Goal: Task Accomplishment & Management: Manage account settings

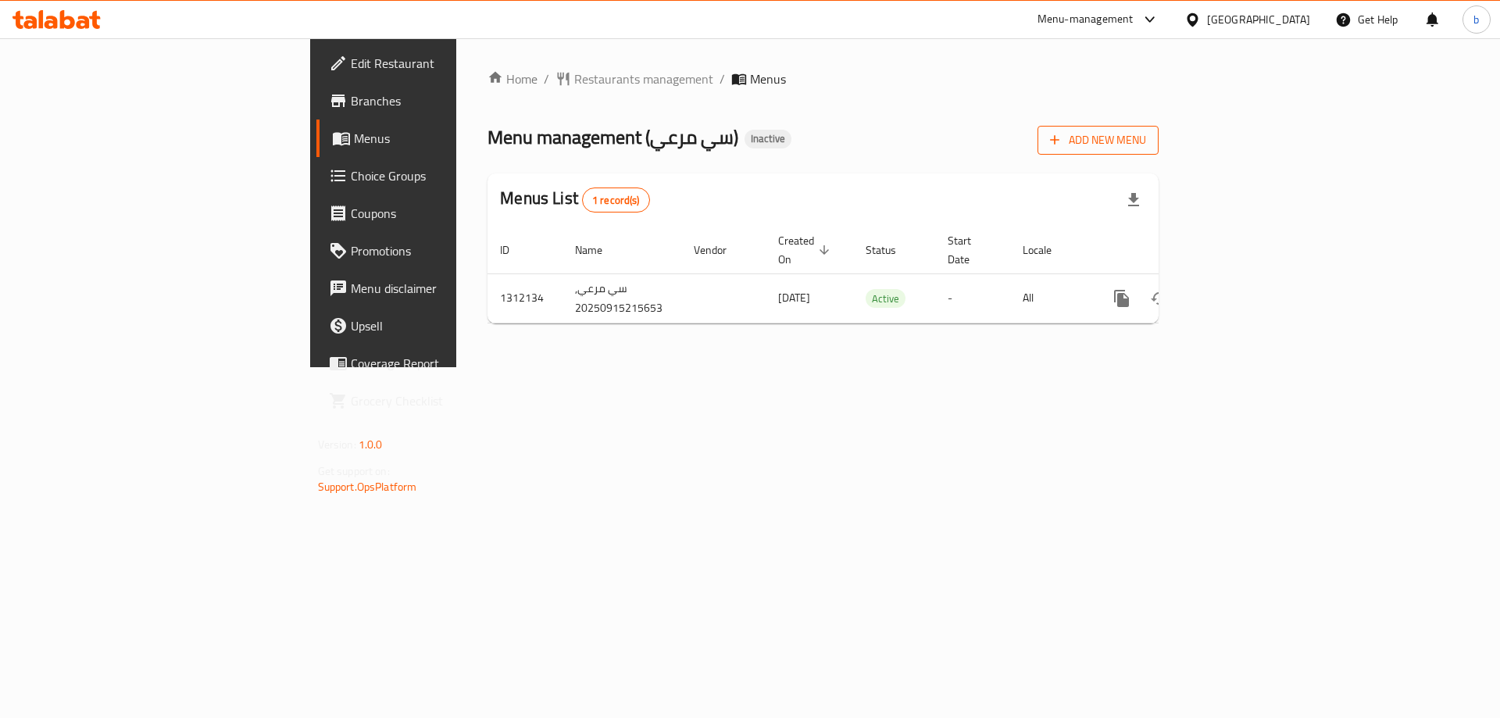
click at [1146, 145] on span "Add New Menu" at bounding box center [1098, 141] width 96 height 20
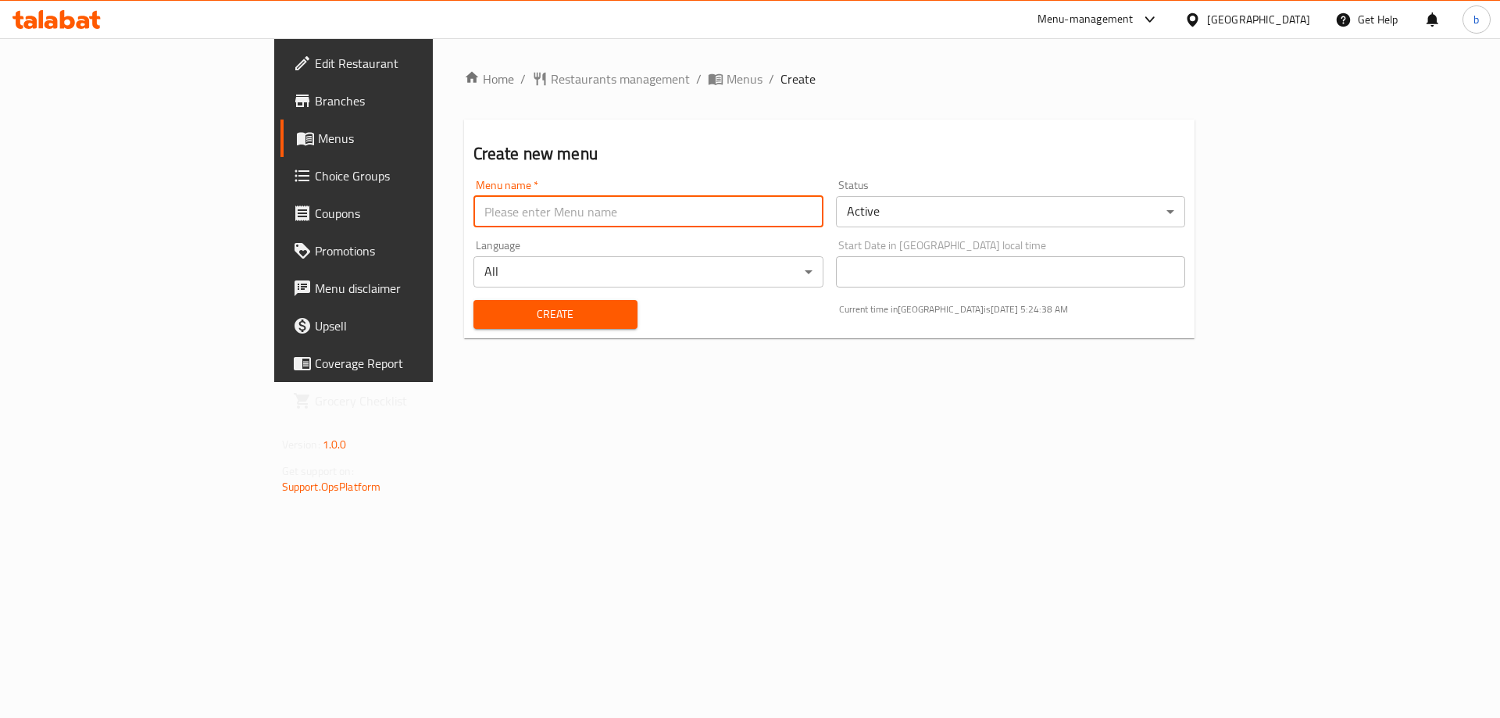
click at [717, 214] on input "text" at bounding box center [649, 211] width 350 height 31
type input "Mar3i"
click at [474, 300] on button "Create" at bounding box center [556, 314] width 164 height 29
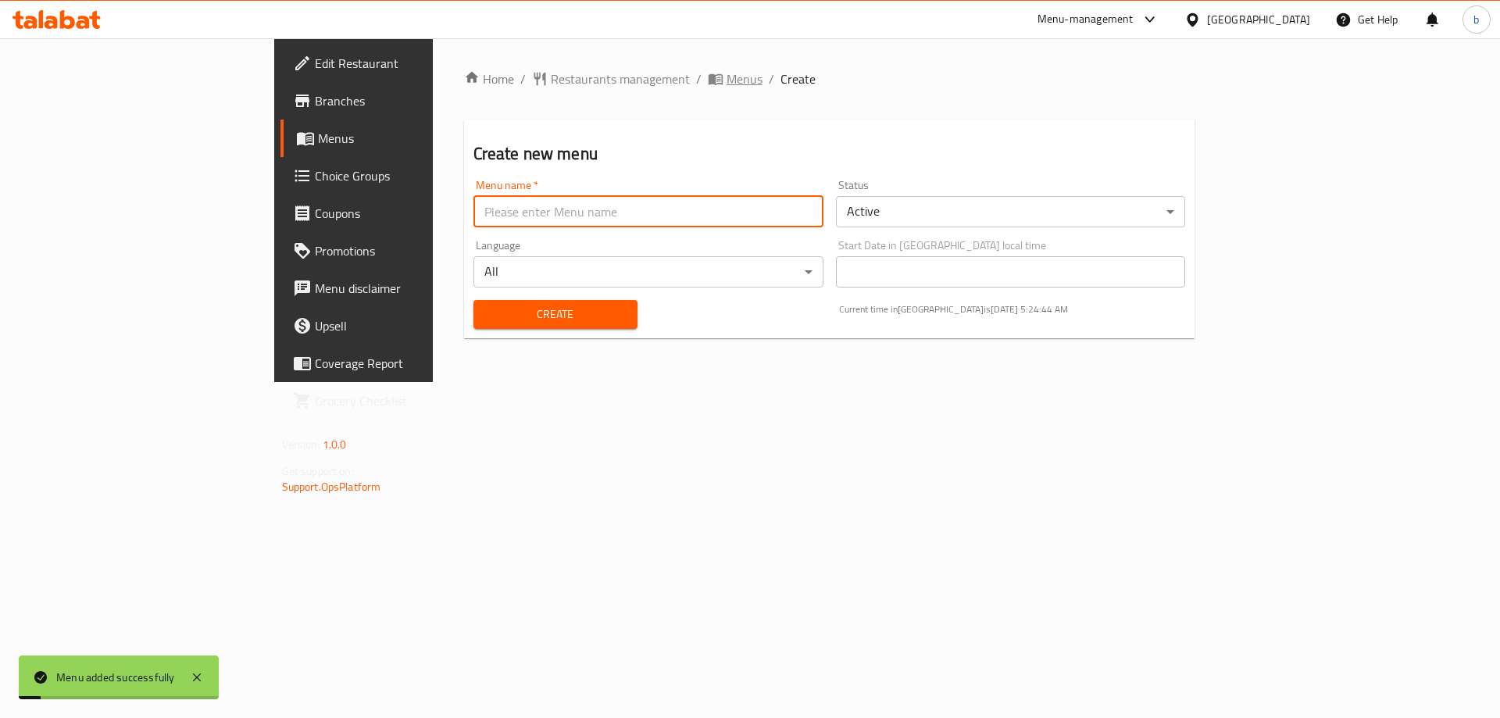
click at [727, 78] on span "Menus" at bounding box center [745, 79] width 36 height 19
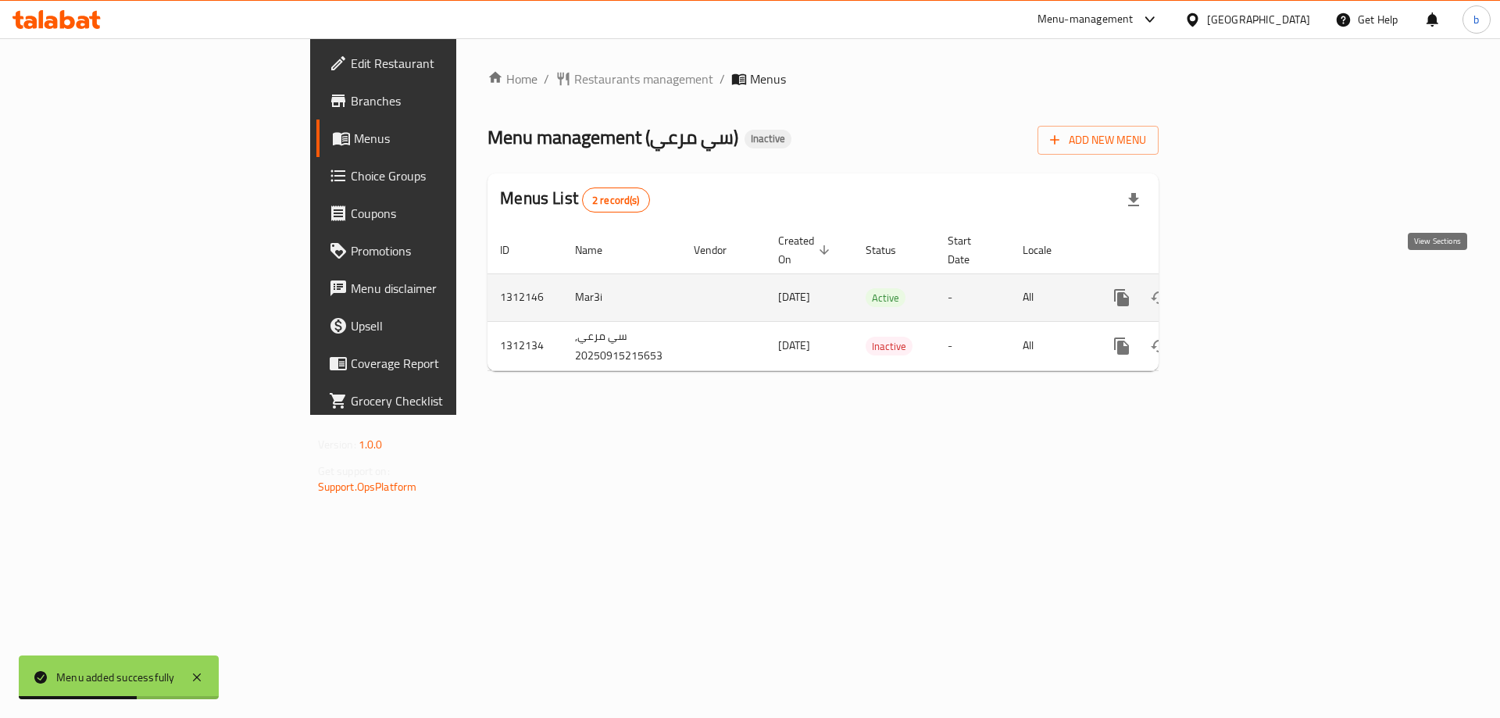
click at [1242, 291] on icon "enhanced table" at bounding box center [1235, 298] width 14 height 14
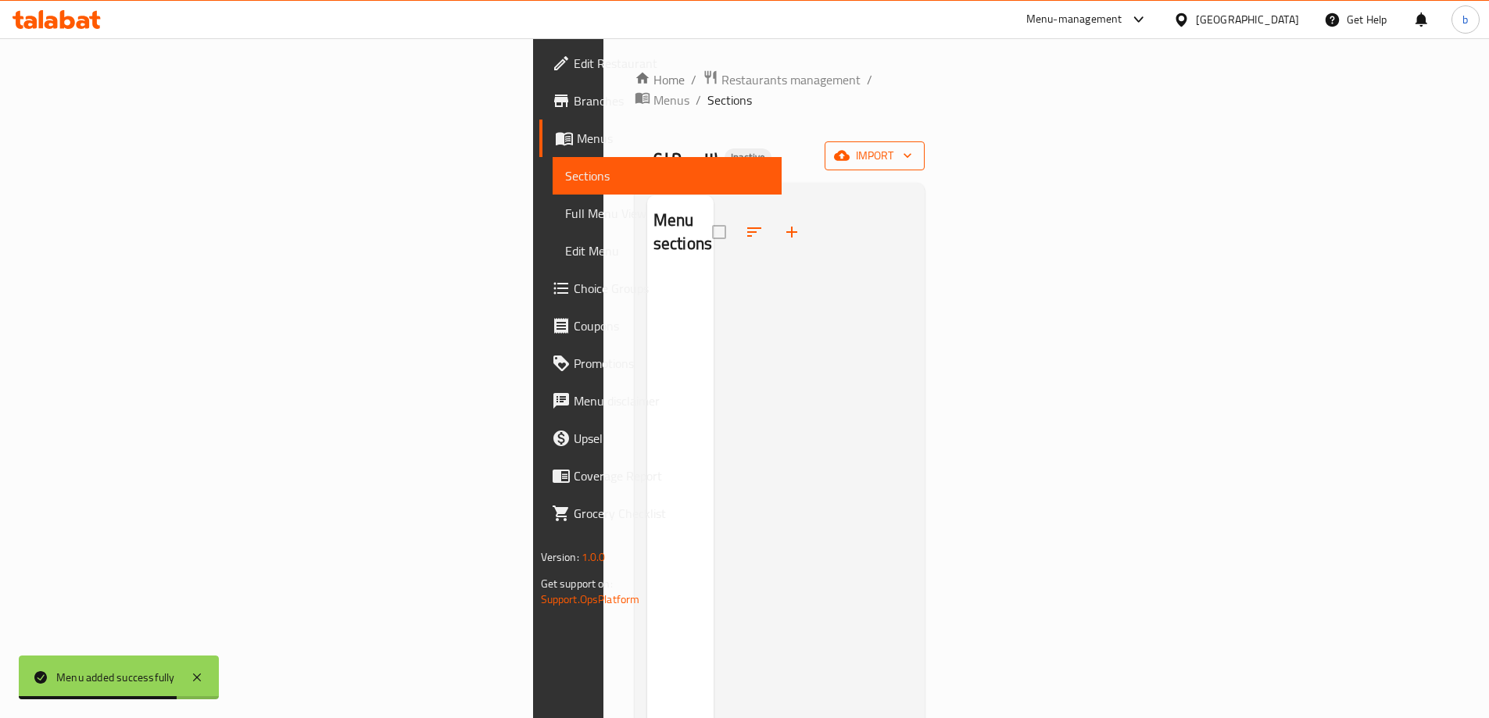
click at [912, 146] on span "import" at bounding box center [874, 156] width 75 height 20
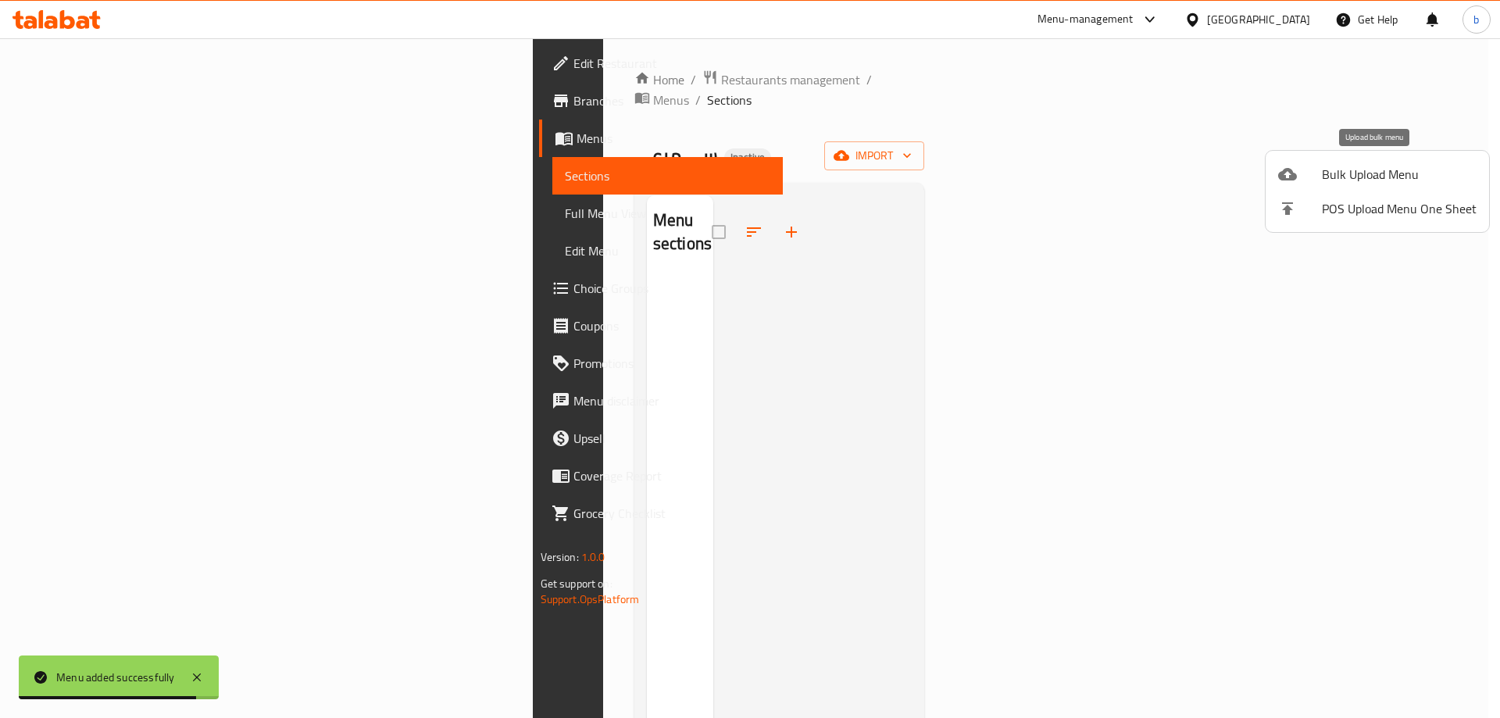
click at [1374, 174] on span "Bulk Upload Menu" at bounding box center [1399, 174] width 155 height 19
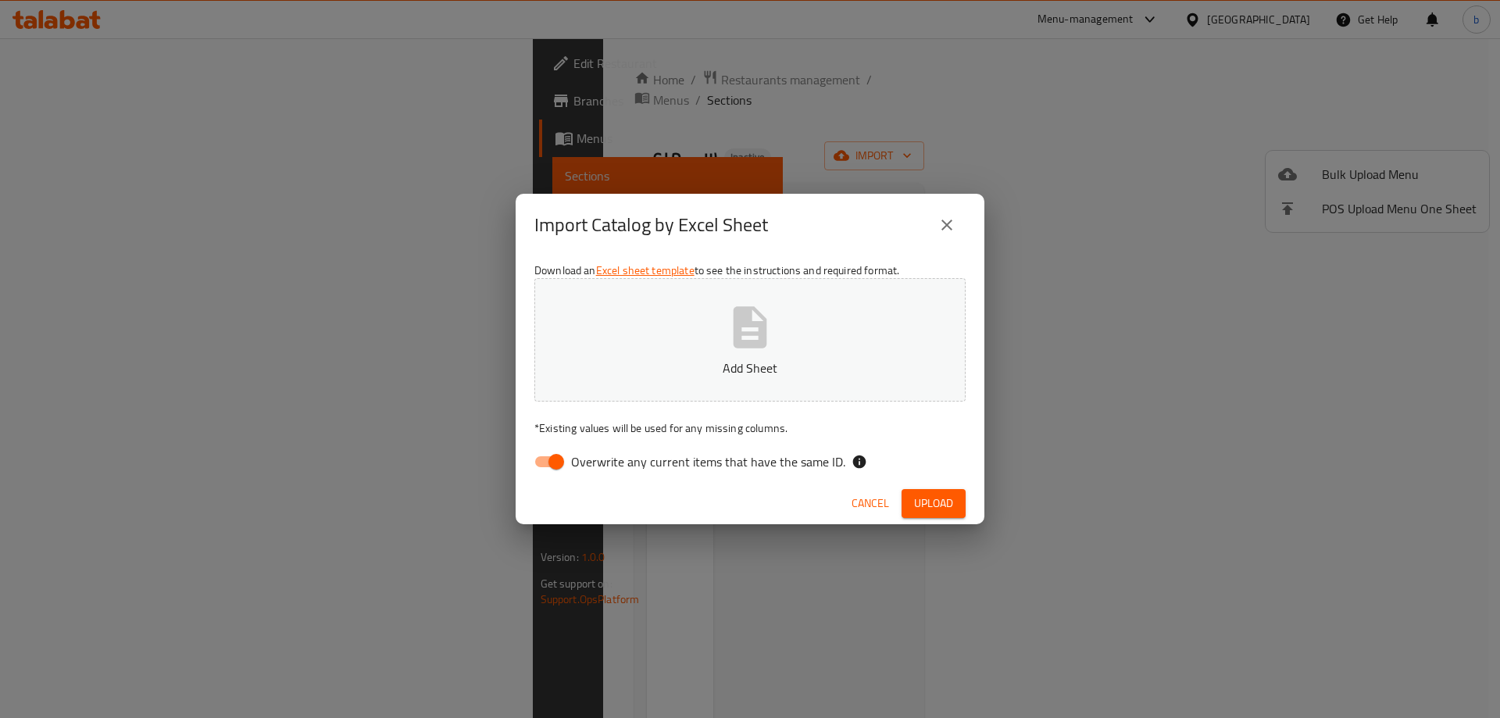
click at [563, 456] on input "Overwrite any current items that have the same ID." at bounding box center [556, 462] width 89 height 30
checkbox input "false"
click at [706, 349] on button "Add Sheet" at bounding box center [750, 339] width 431 height 123
click at [911, 503] on button "Upload" at bounding box center [934, 503] width 64 height 29
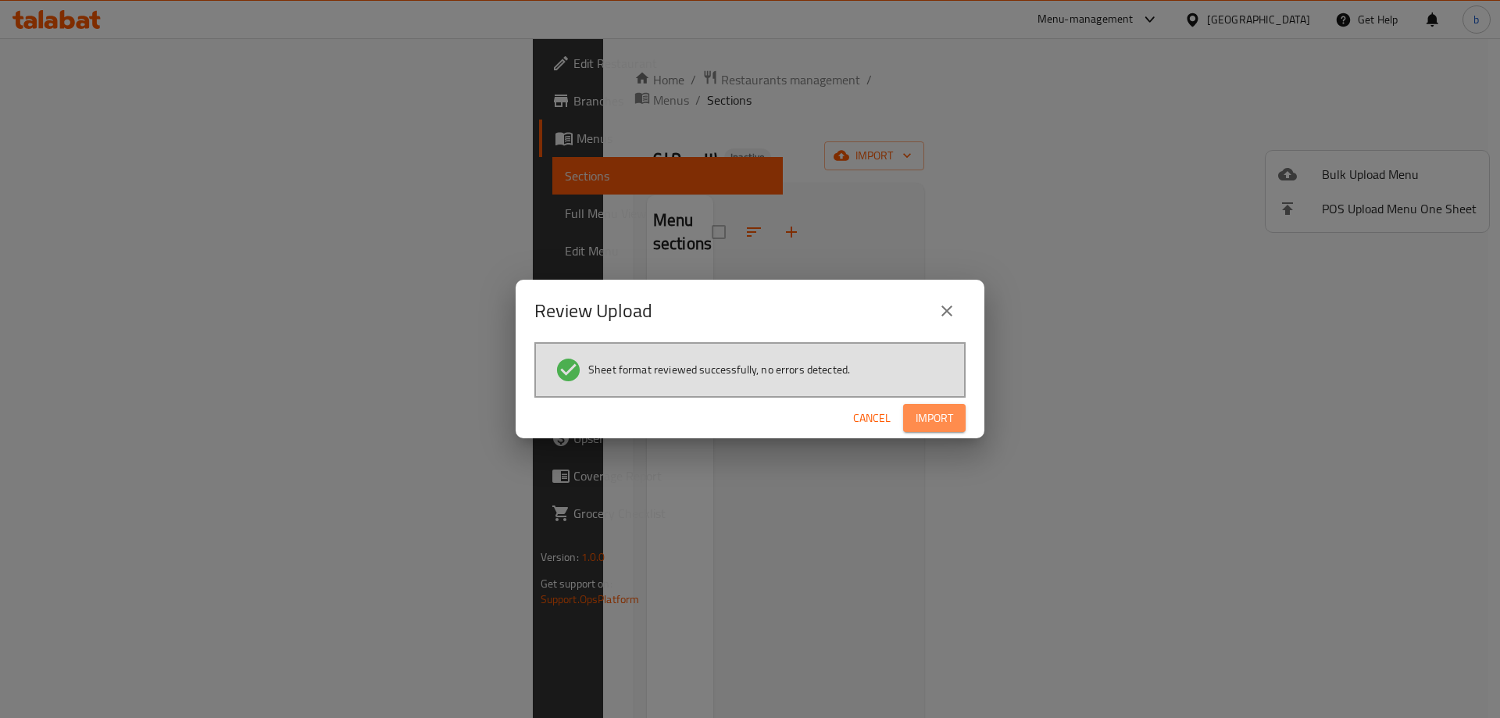
click at [951, 415] on span "Import" at bounding box center [935, 419] width 38 height 20
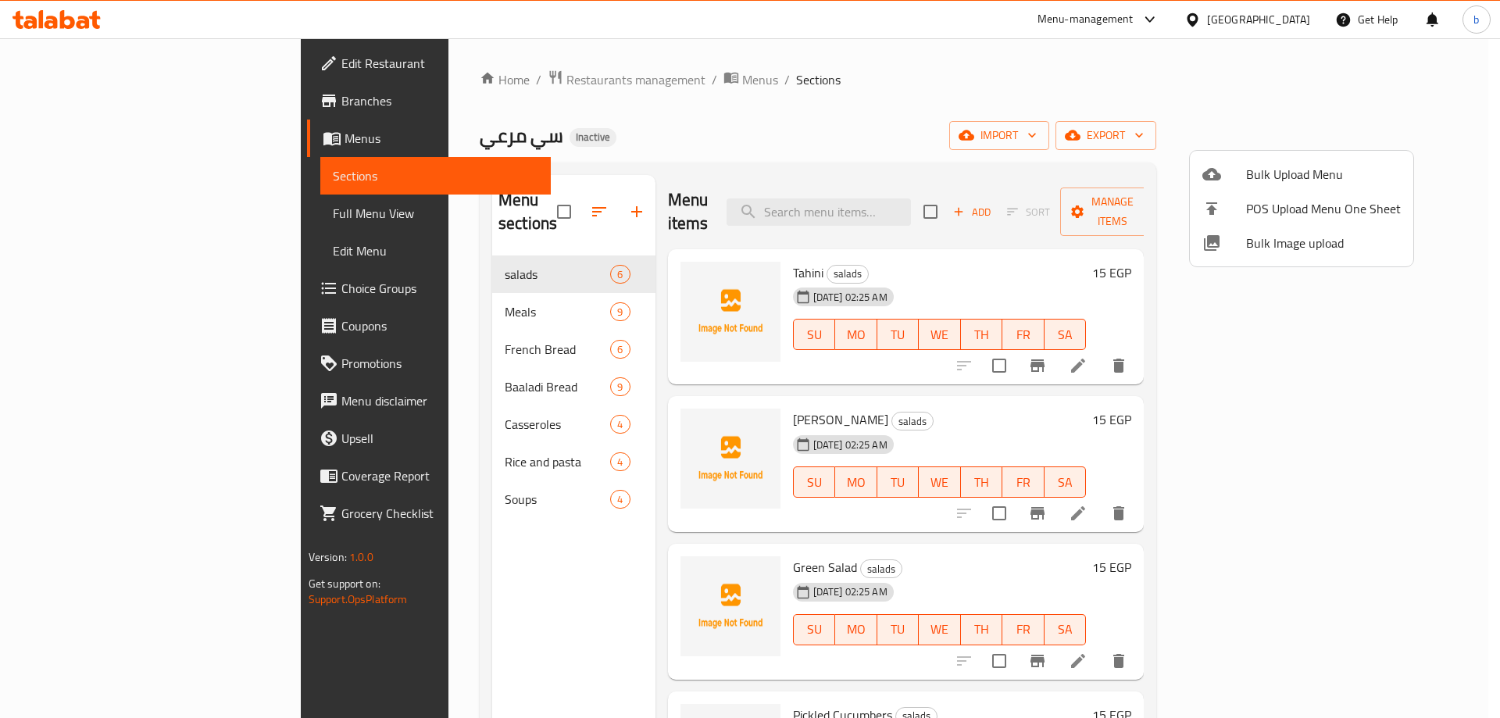
click at [99, 209] on div at bounding box center [750, 359] width 1500 height 718
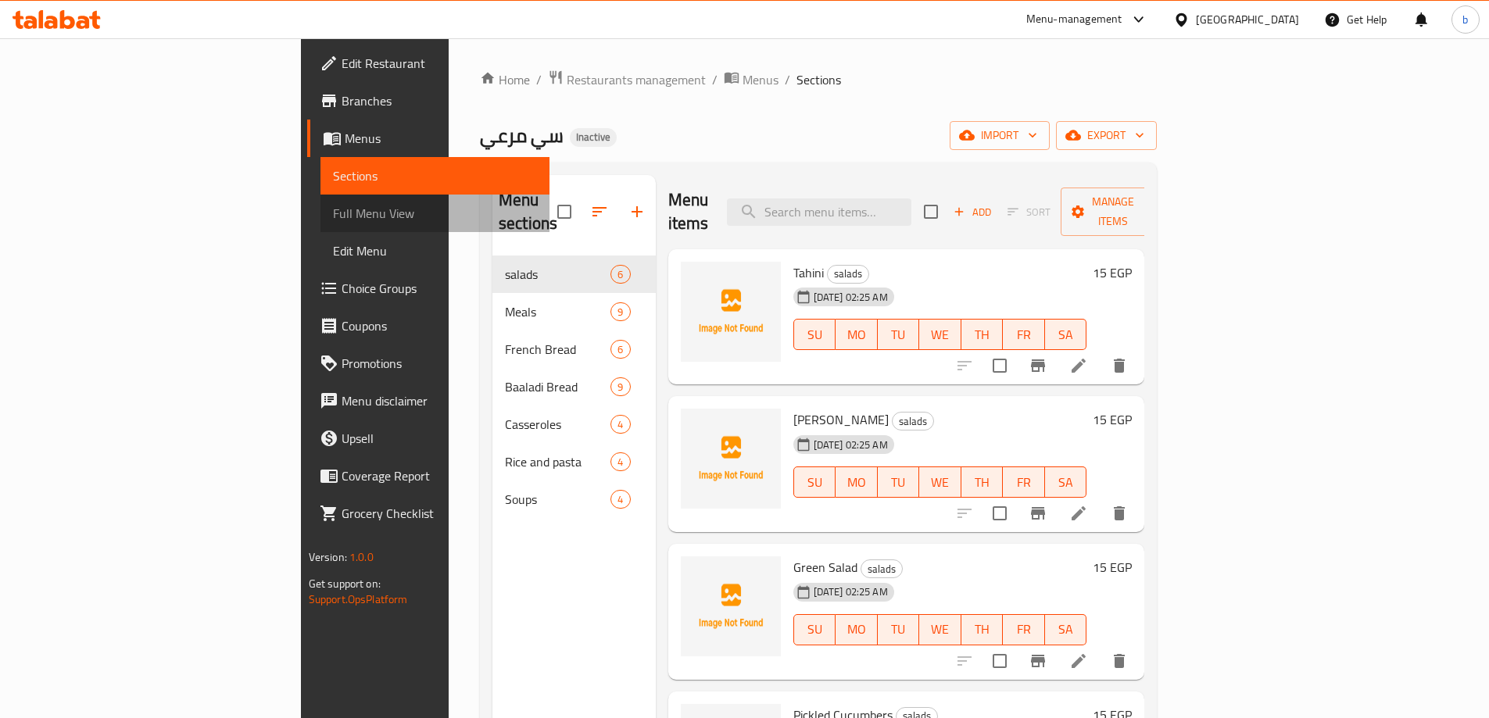
click at [333, 209] on span "Full Menu View" at bounding box center [435, 213] width 204 height 19
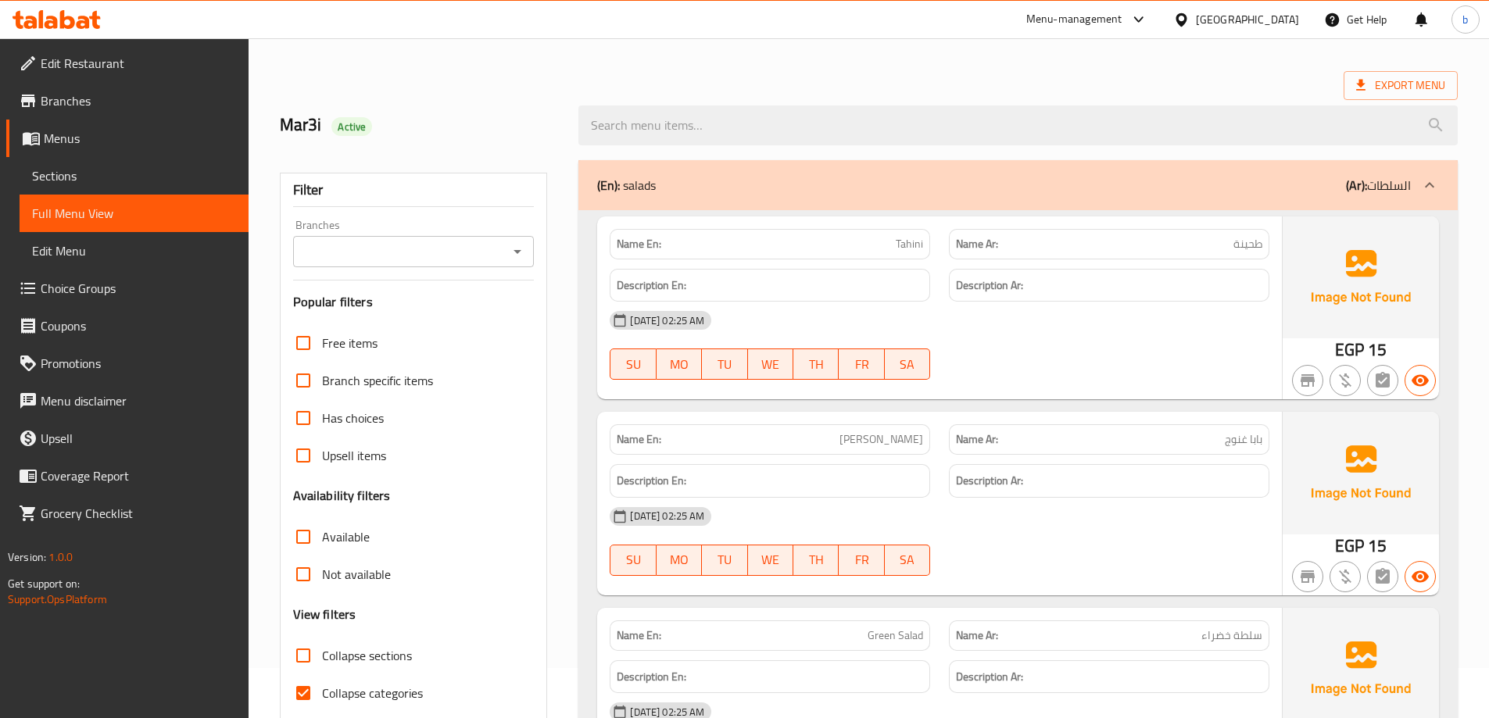
scroll to position [78, 0]
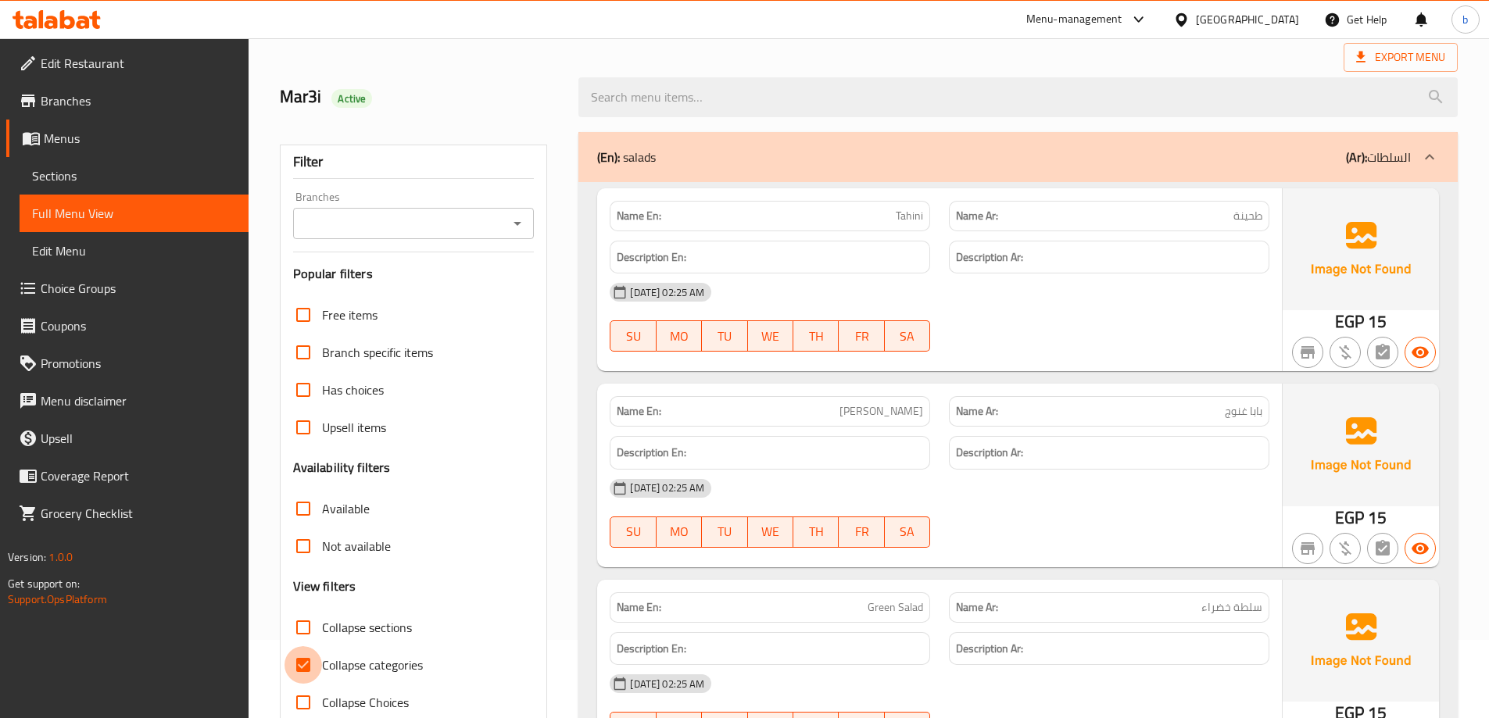
click at [311, 659] on input "Collapse categories" at bounding box center [303, 665] width 38 height 38
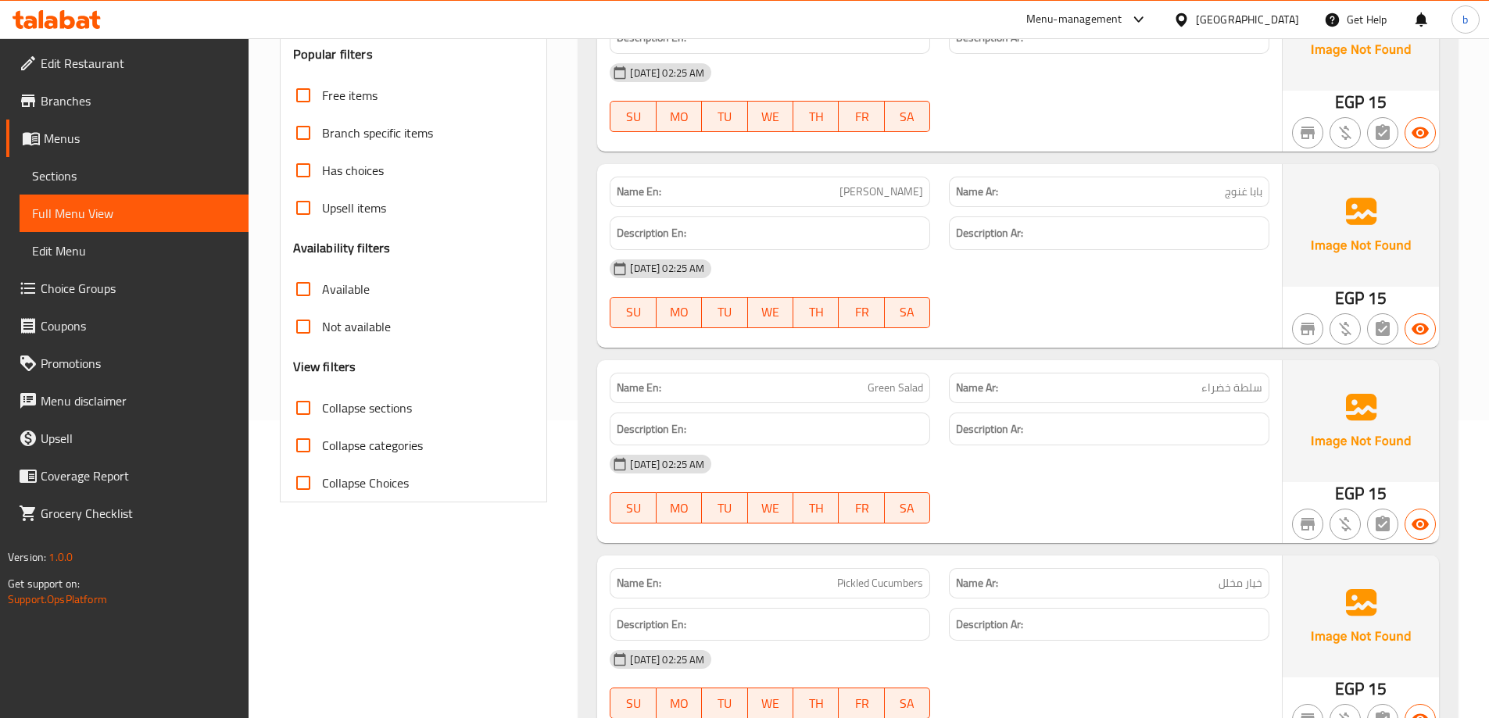
scroll to position [156, 0]
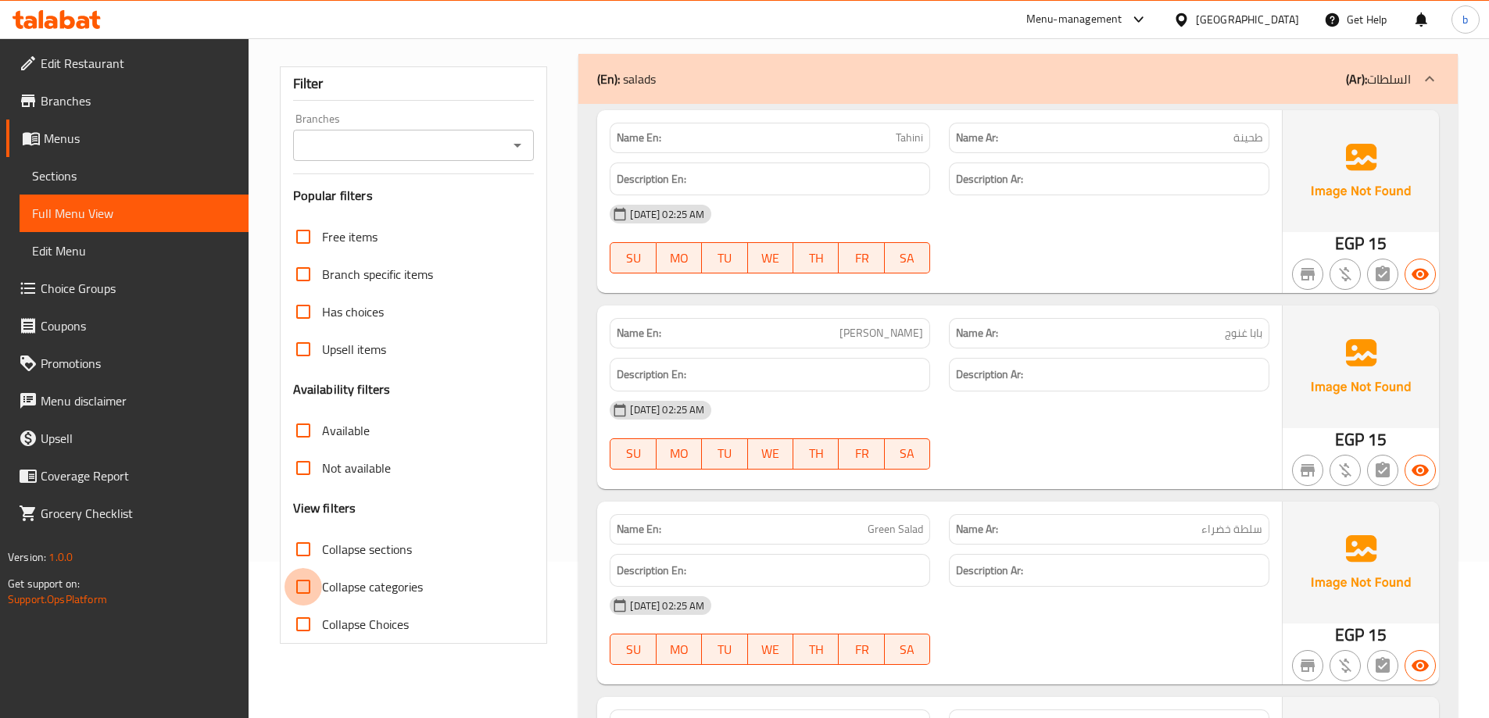
click at [297, 583] on input "Collapse categories" at bounding box center [303, 587] width 38 height 38
click at [299, 589] on input "Collapse categories" at bounding box center [303, 587] width 38 height 38
checkbox input "false"
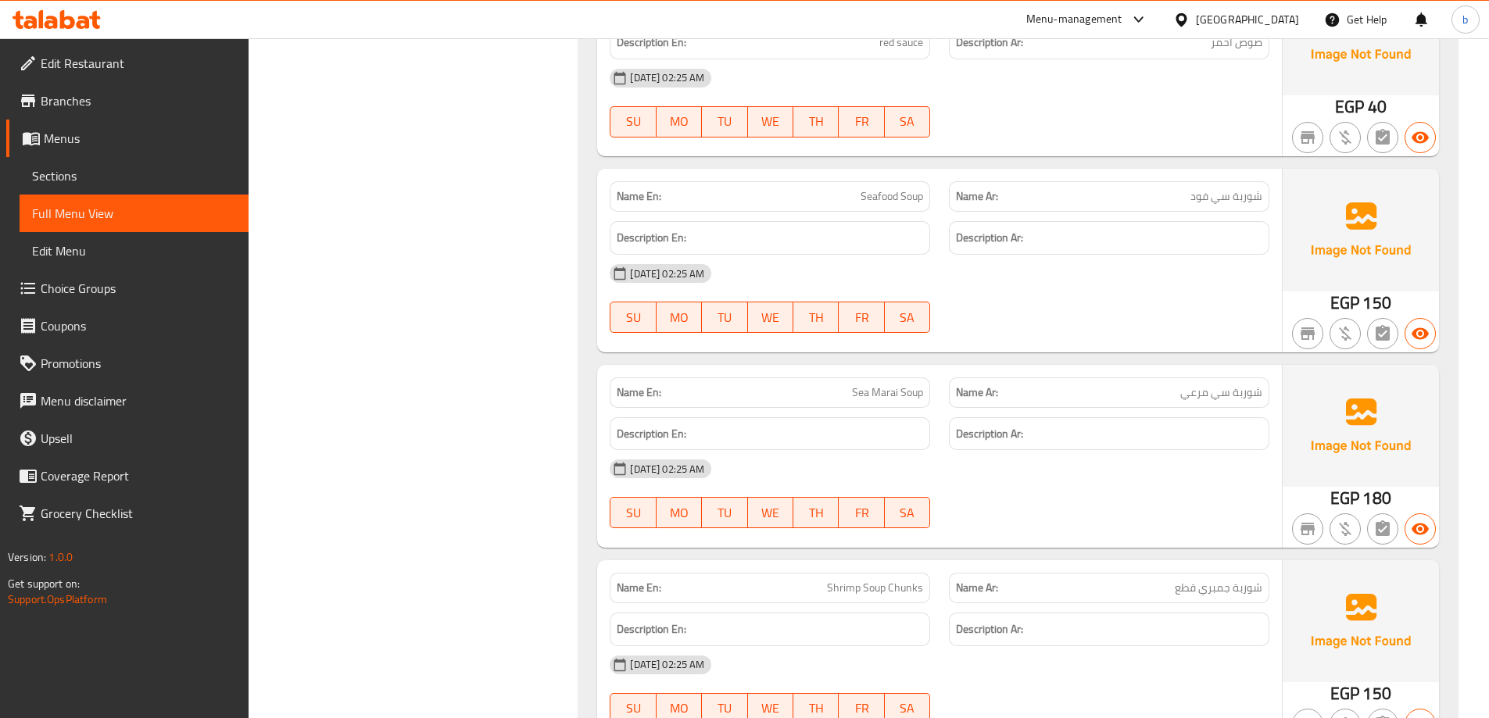
scroll to position [13898, 0]
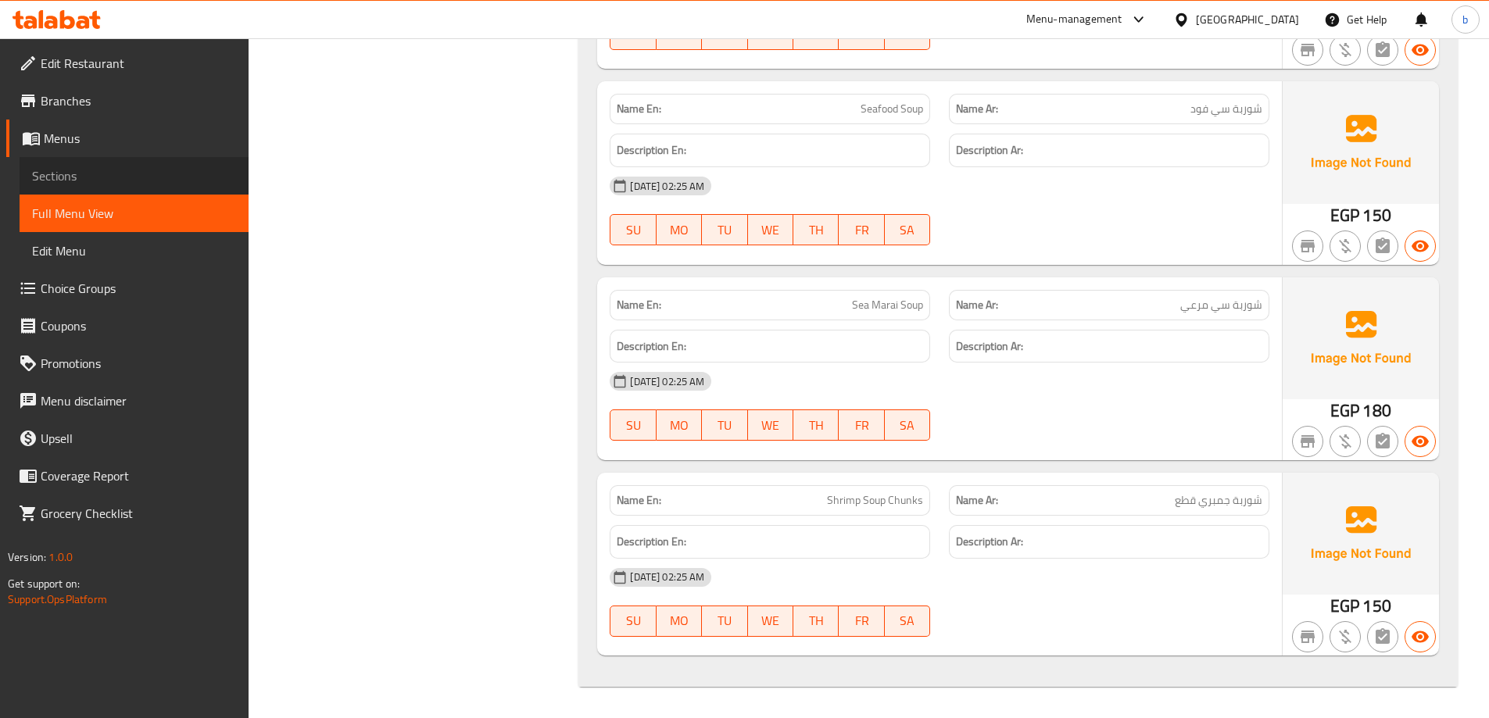
click at [80, 170] on span "Sections" at bounding box center [134, 175] width 204 height 19
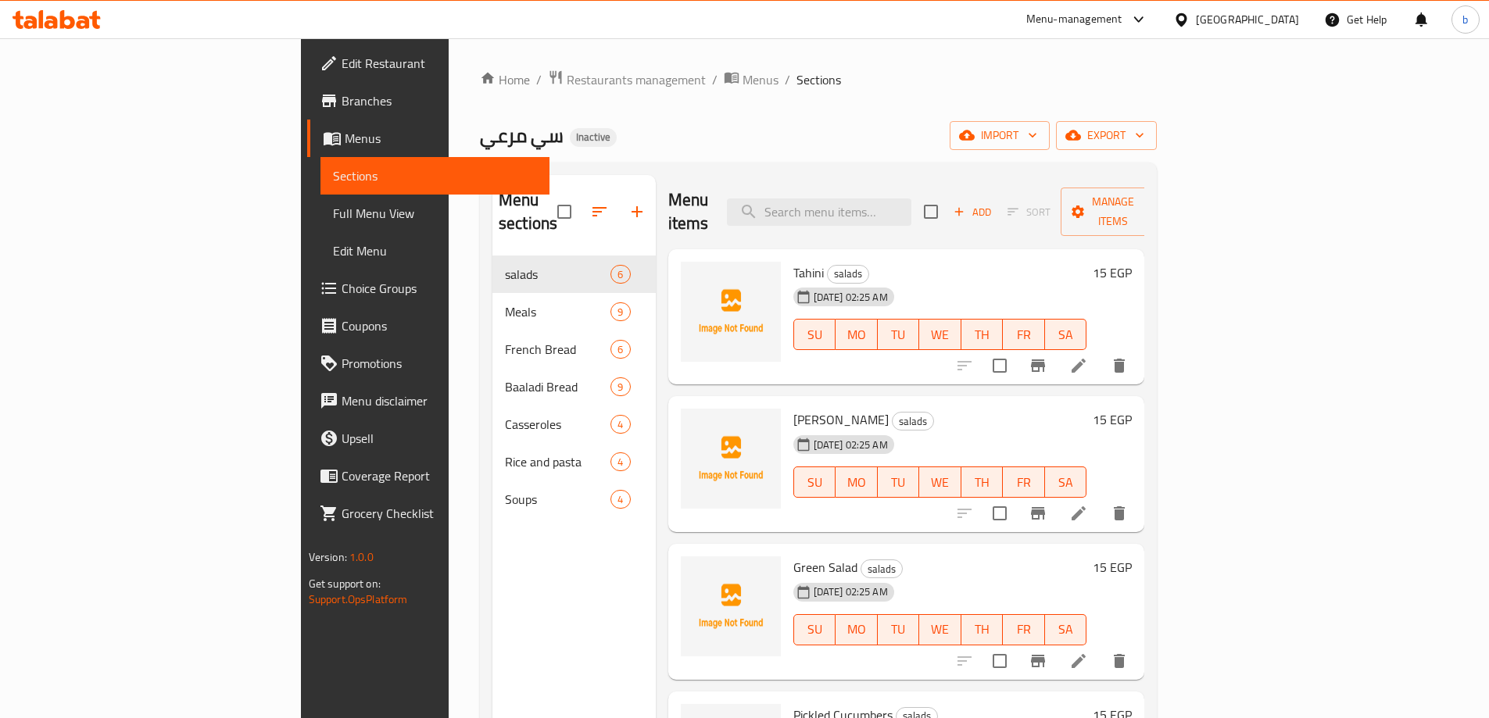
click at [333, 223] on span "Full Menu View" at bounding box center [435, 213] width 204 height 19
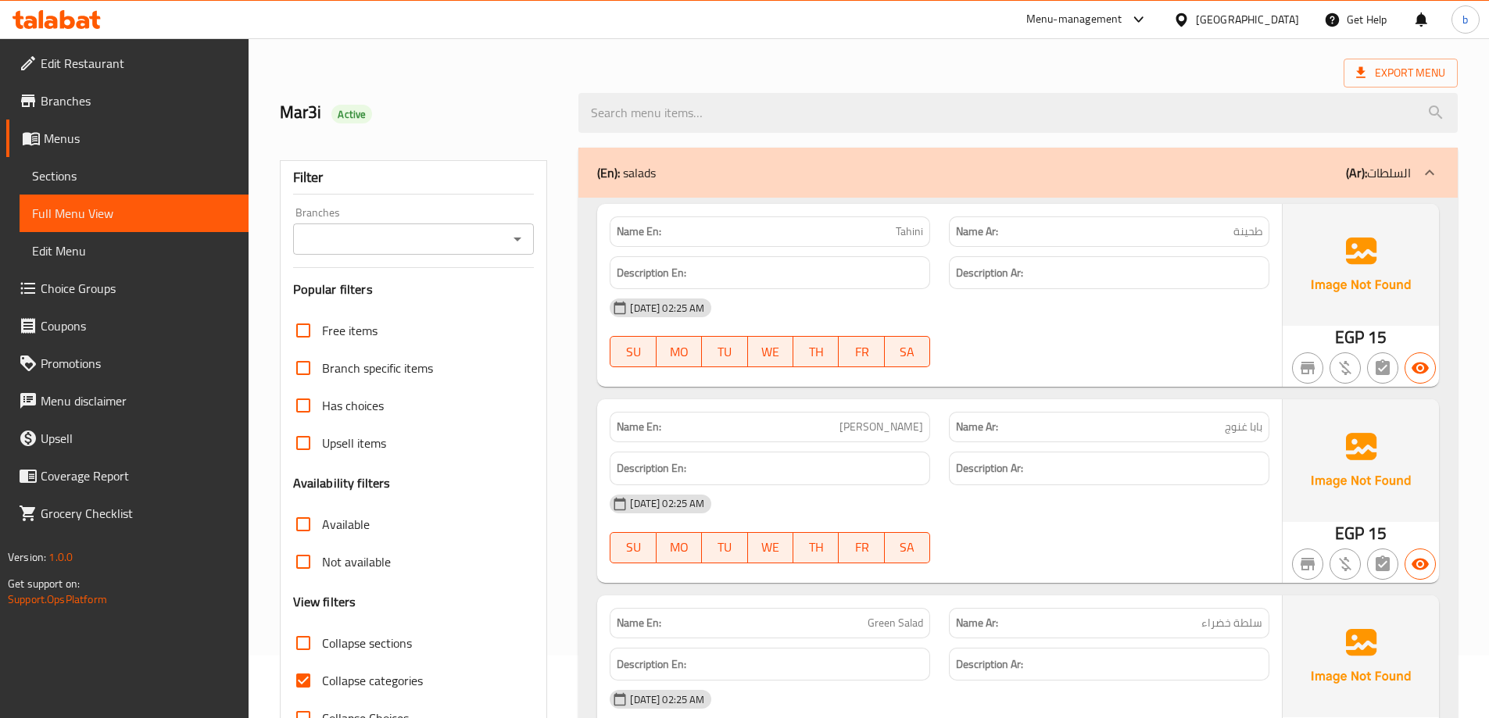
scroll to position [156, 0]
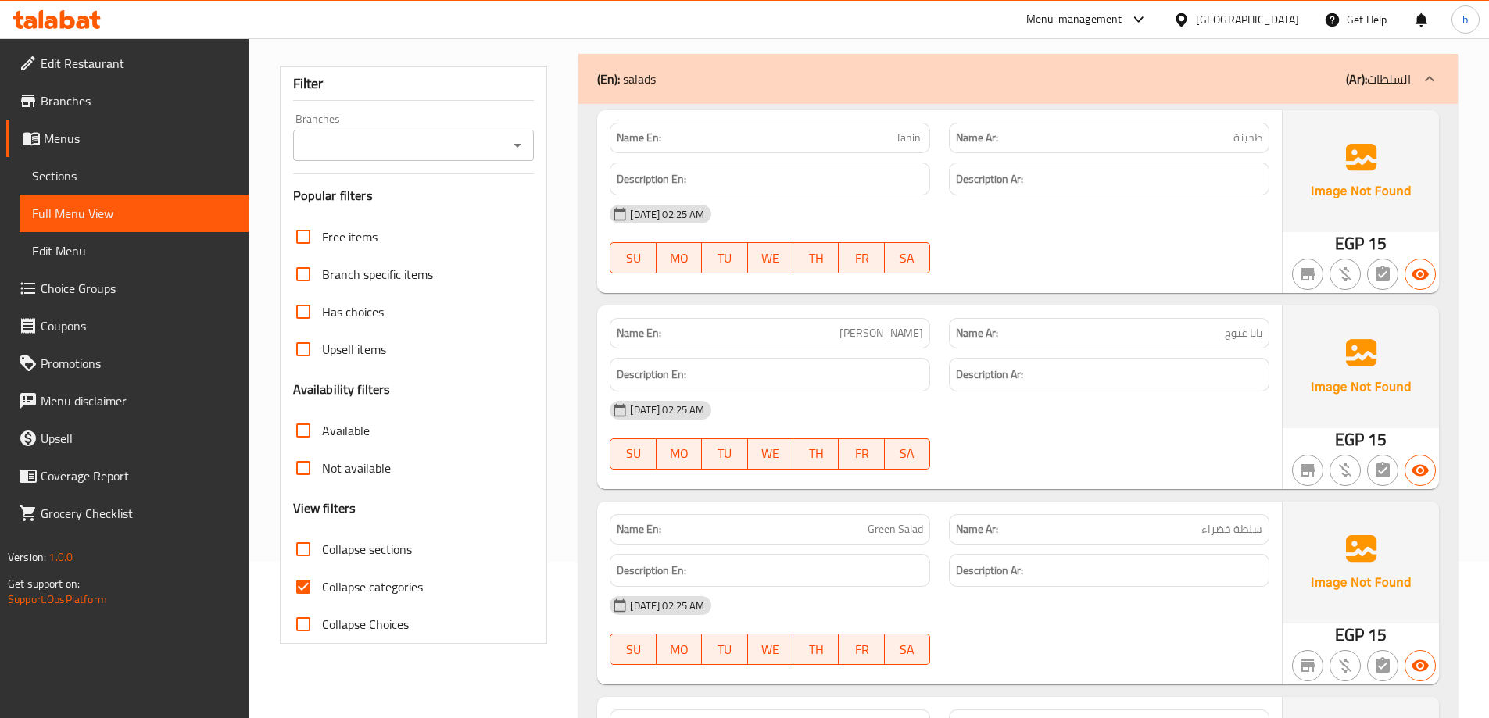
click at [297, 588] on input "Collapse categories" at bounding box center [303, 587] width 38 height 38
checkbox input "false"
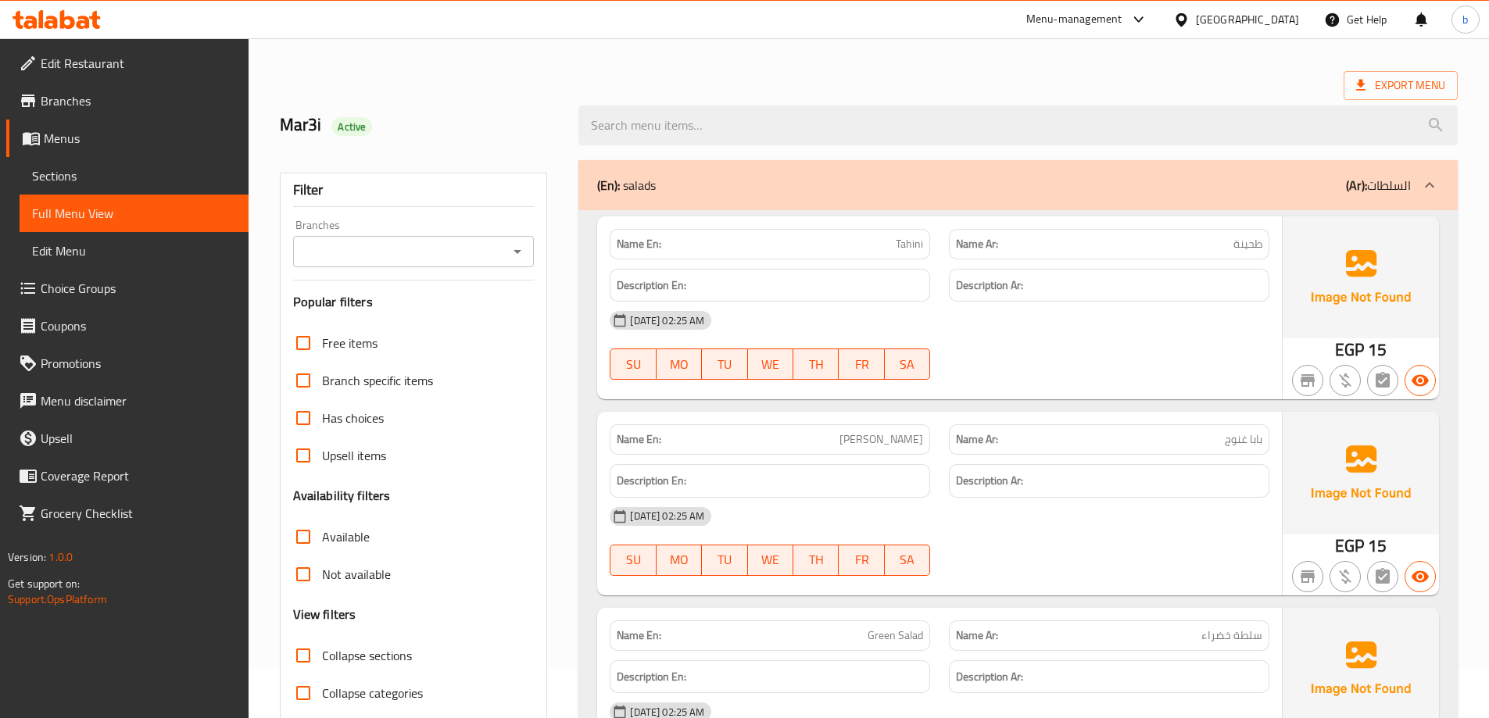
scroll to position [0, 0]
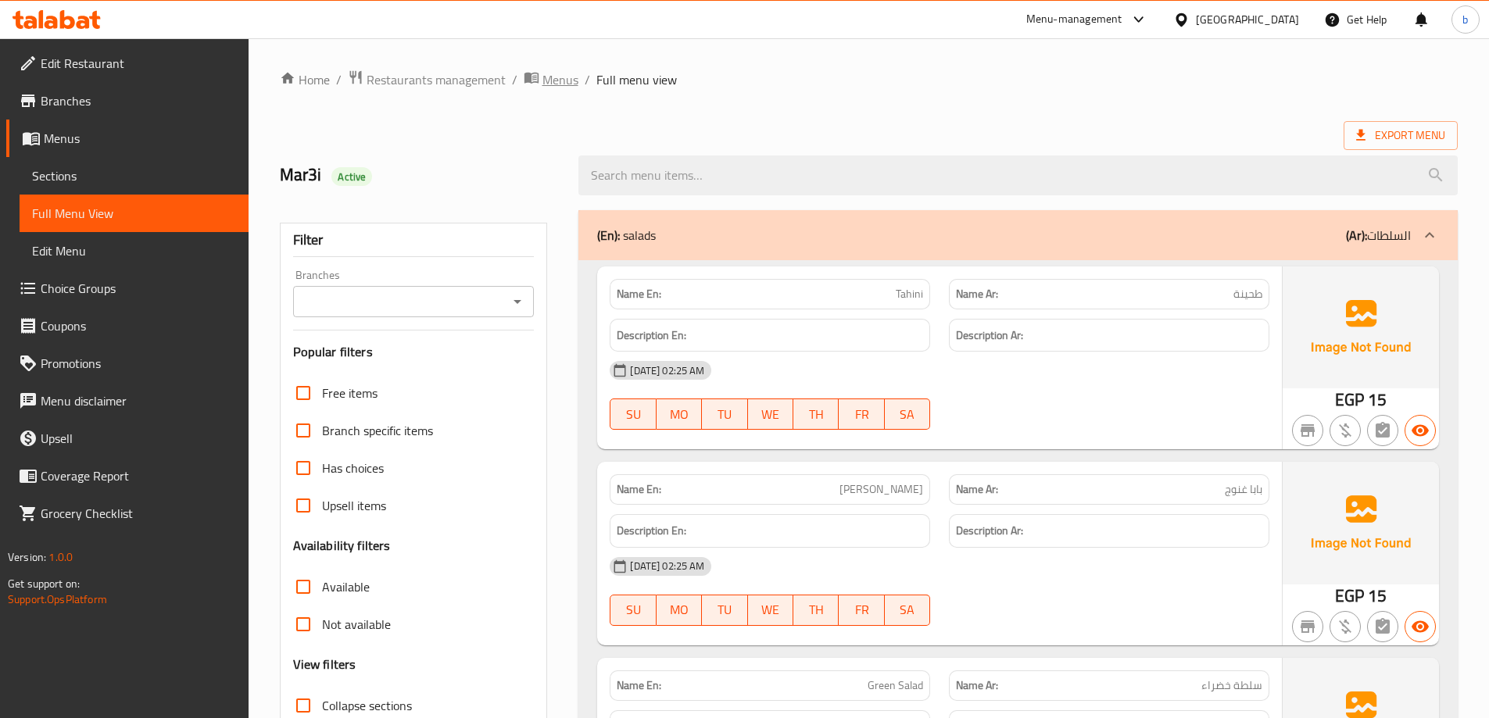
click at [566, 83] on span "Menus" at bounding box center [560, 79] width 36 height 19
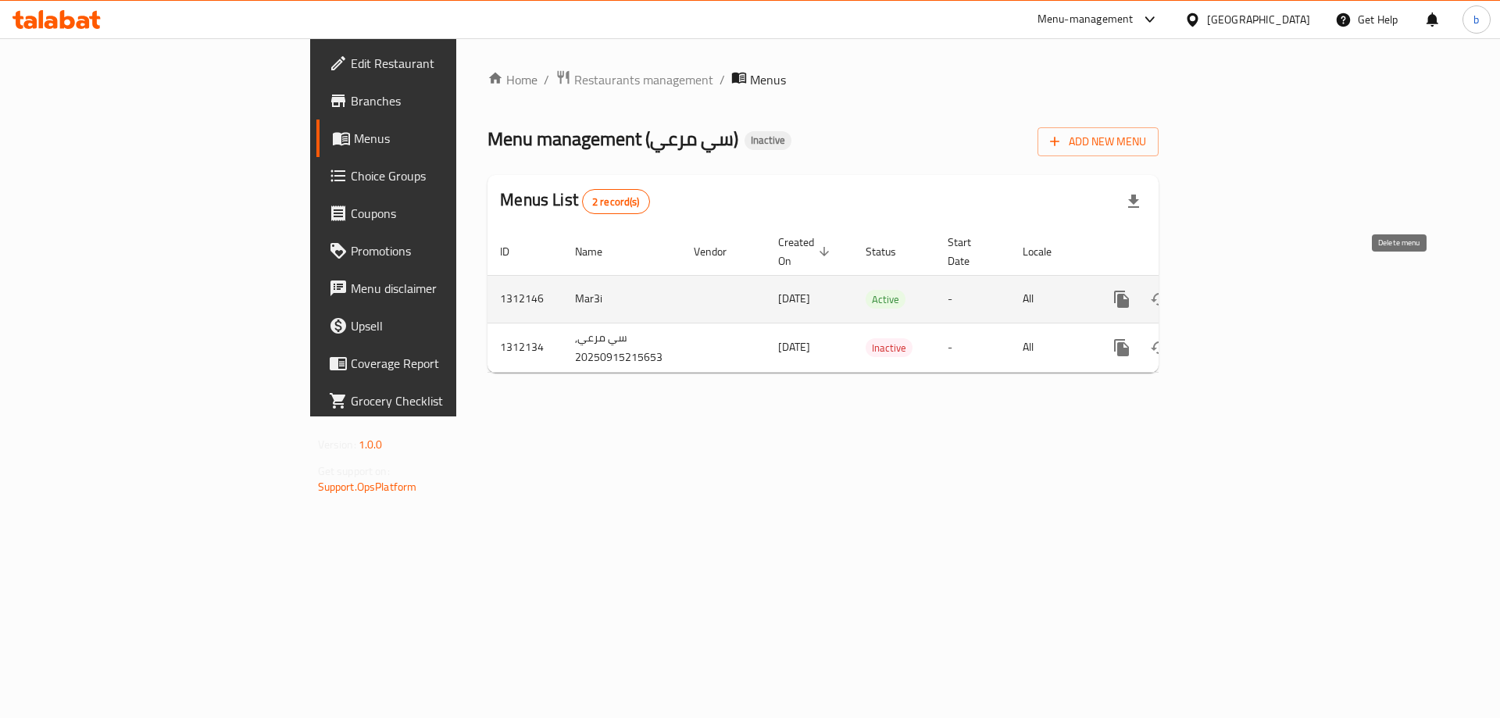
click at [1216, 283] on button "enhanced table" at bounding box center [1197, 300] width 38 height 38
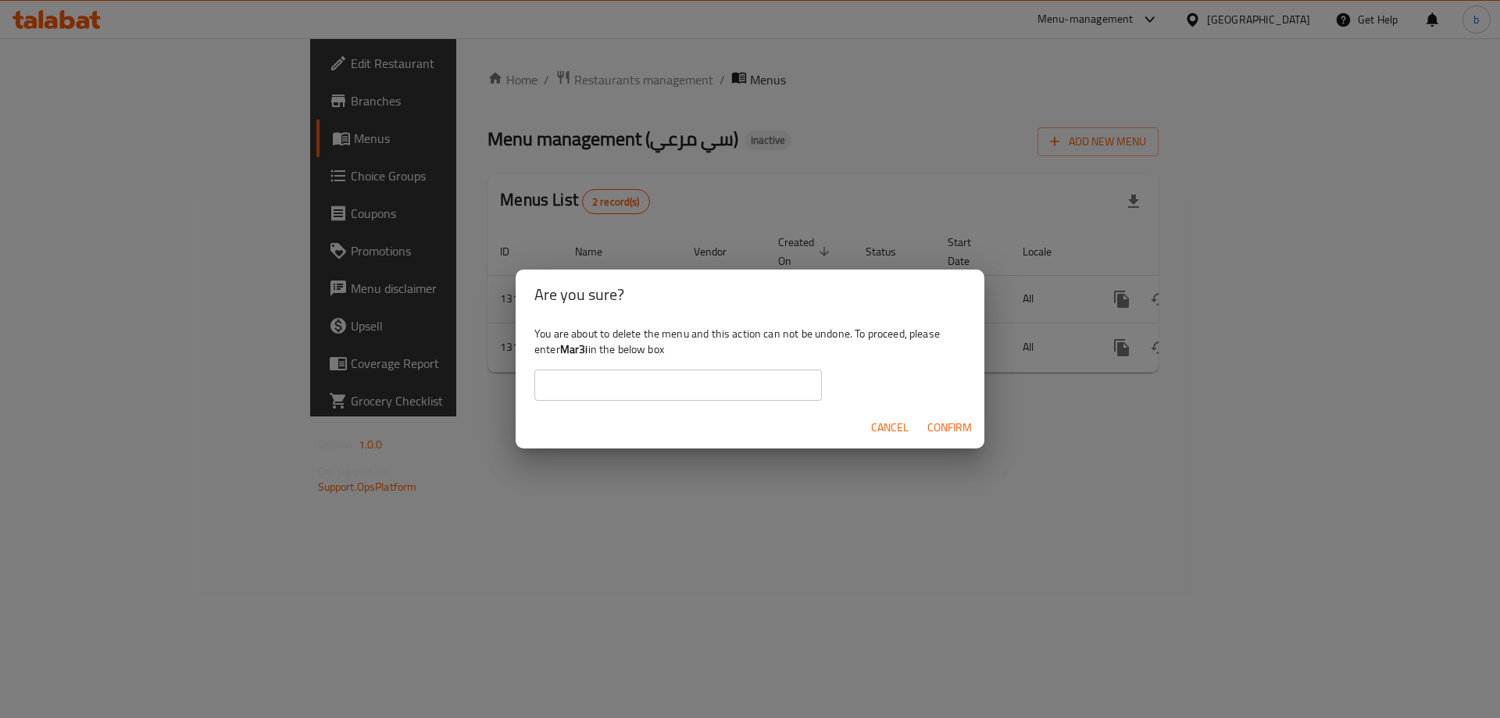
click at [698, 389] on input "text" at bounding box center [679, 385] width 288 height 31
type input "Mar3i"
click at [937, 424] on span "Confirm" at bounding box center [950, 428] width 45 height 20
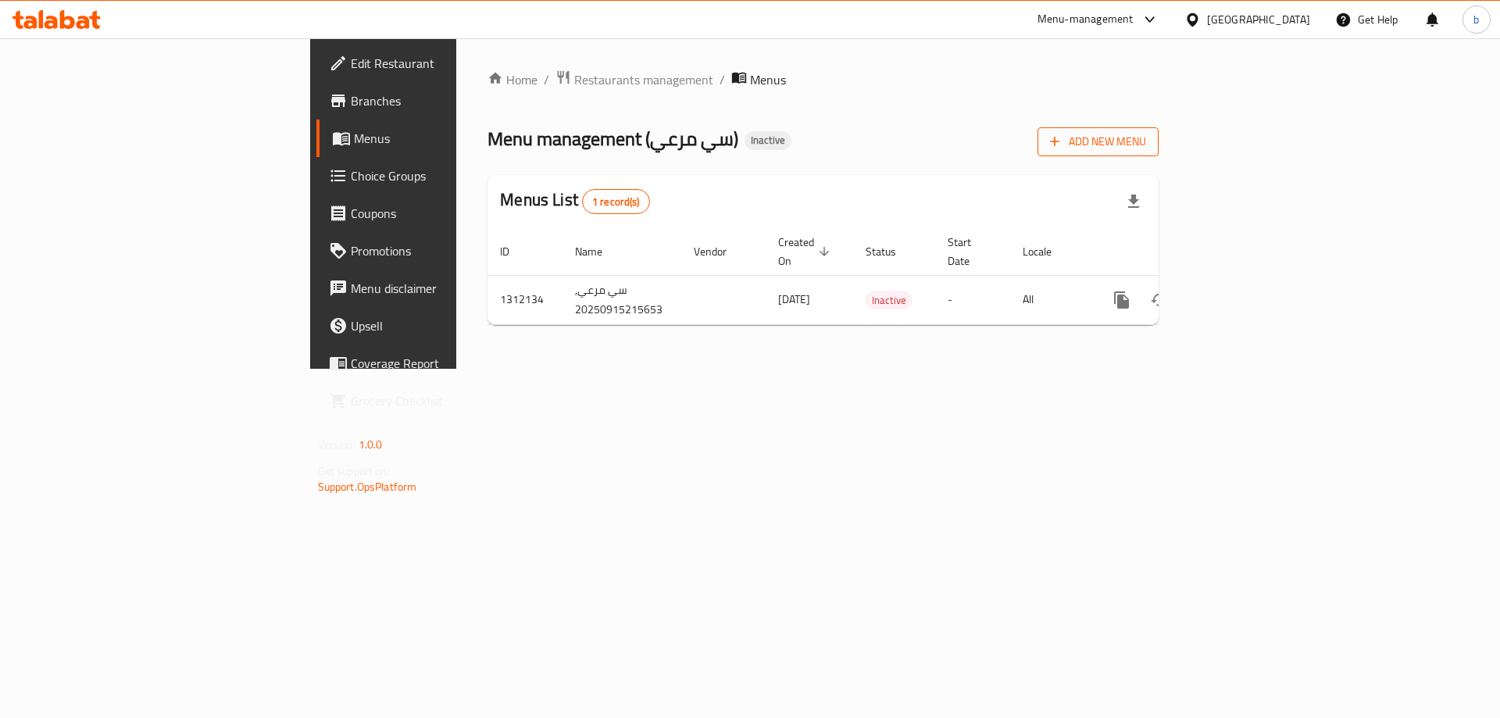
click at [1063, 138] on icon "button" at bounding box center [1055, 142] width 16 height 16
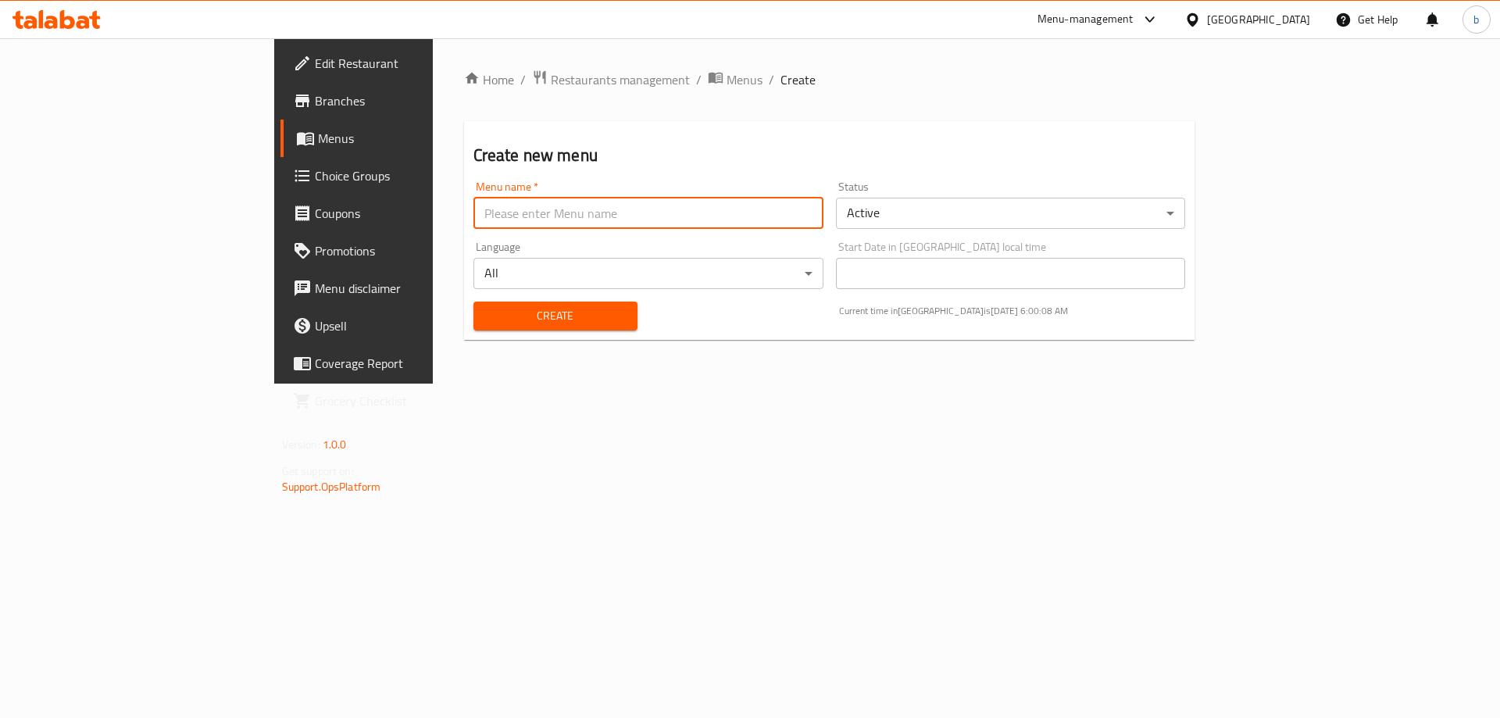
click at [688, 214] on input "text" at bounding box center [649, 213] width 350 height 31
type input "’"
type input "Mar3ii"
click at [474, 302] on button "Create" at bounding box center [556, 316] width 164 height 29
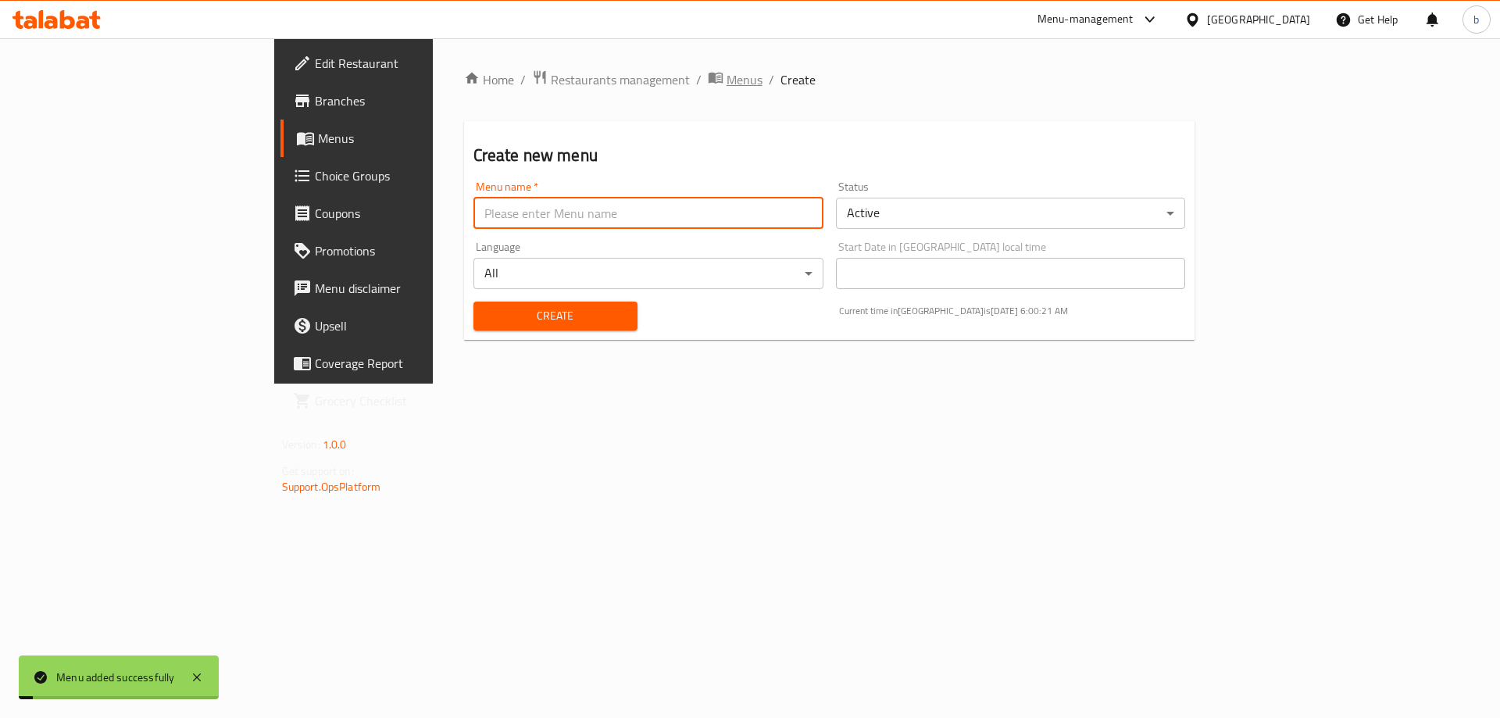
click at [727, 79] on span "Menus" at bounding box center [745, 79] width 36 height 19
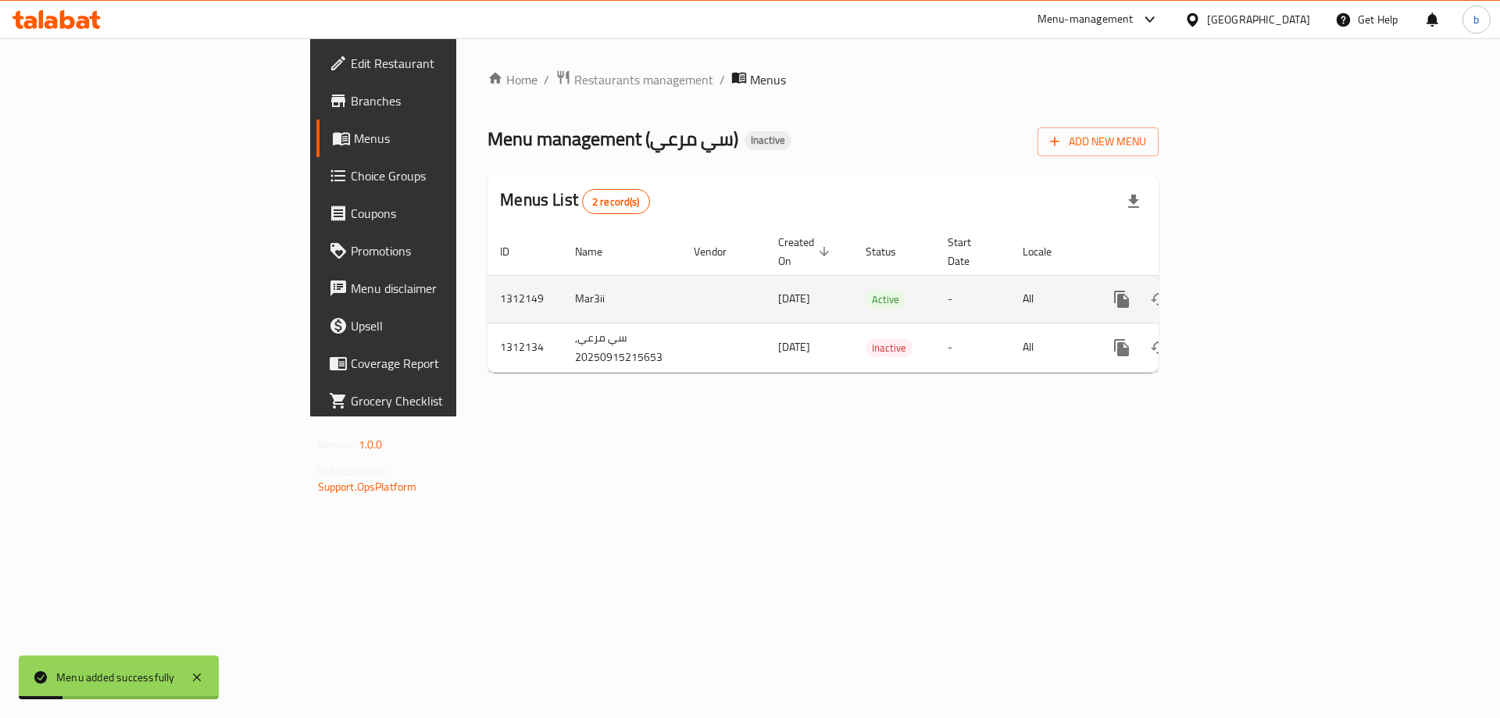
click at [1244, 290] on icon "enhanced table" at bounding box center [1234, 299] width 19 height 19
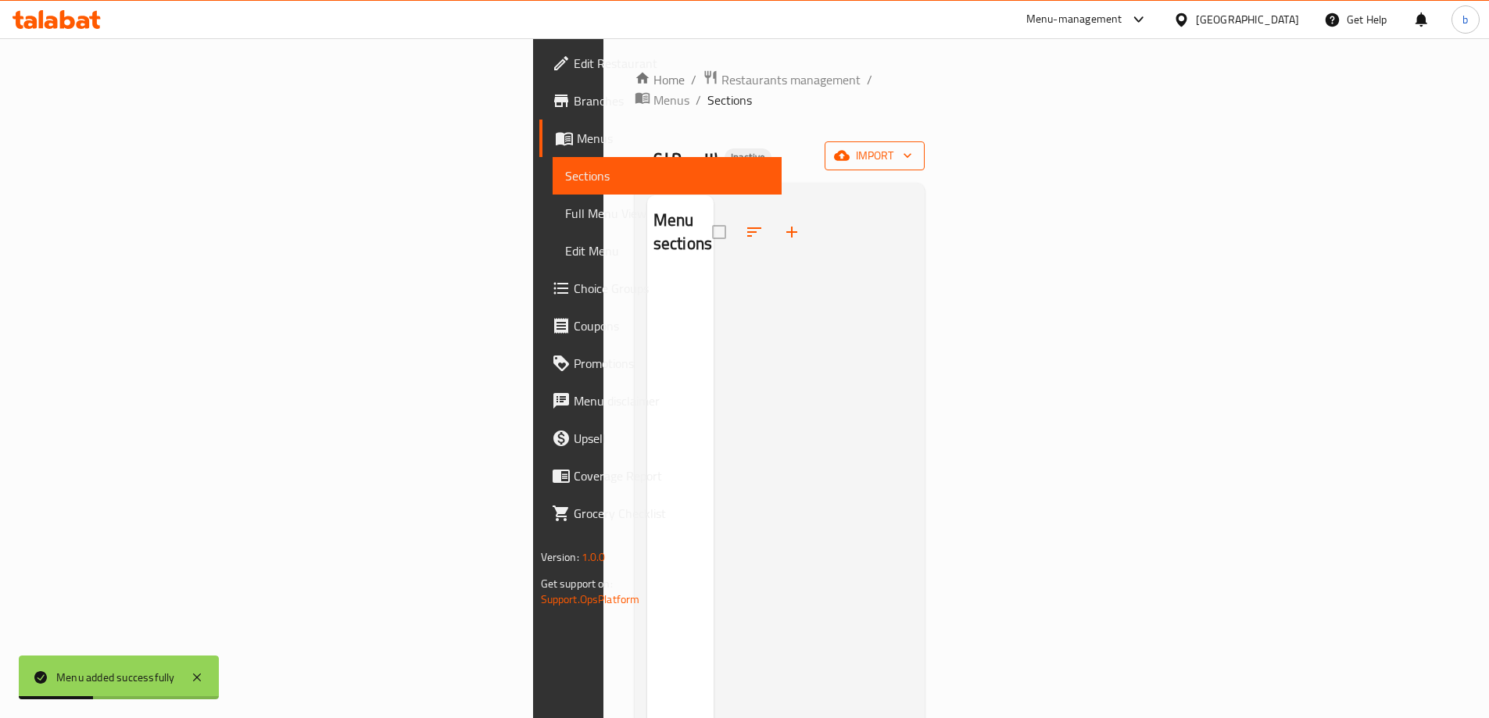
click at [912, 146] on span "import" at bounding box center [874, 156] width 75 height 20
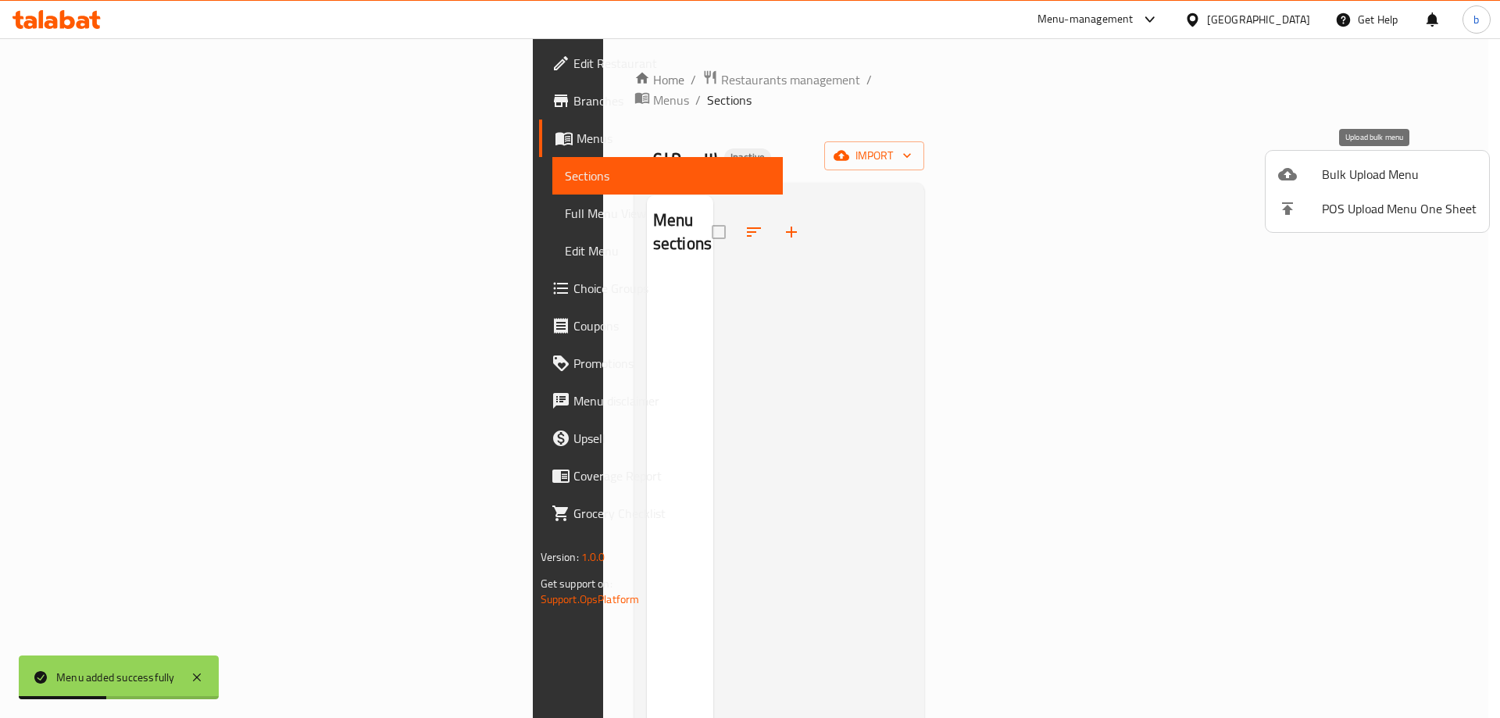
click at [1410, 167] on span "Bulk Upload Menu" at bounding box center [1399, 174] width 155 height 19
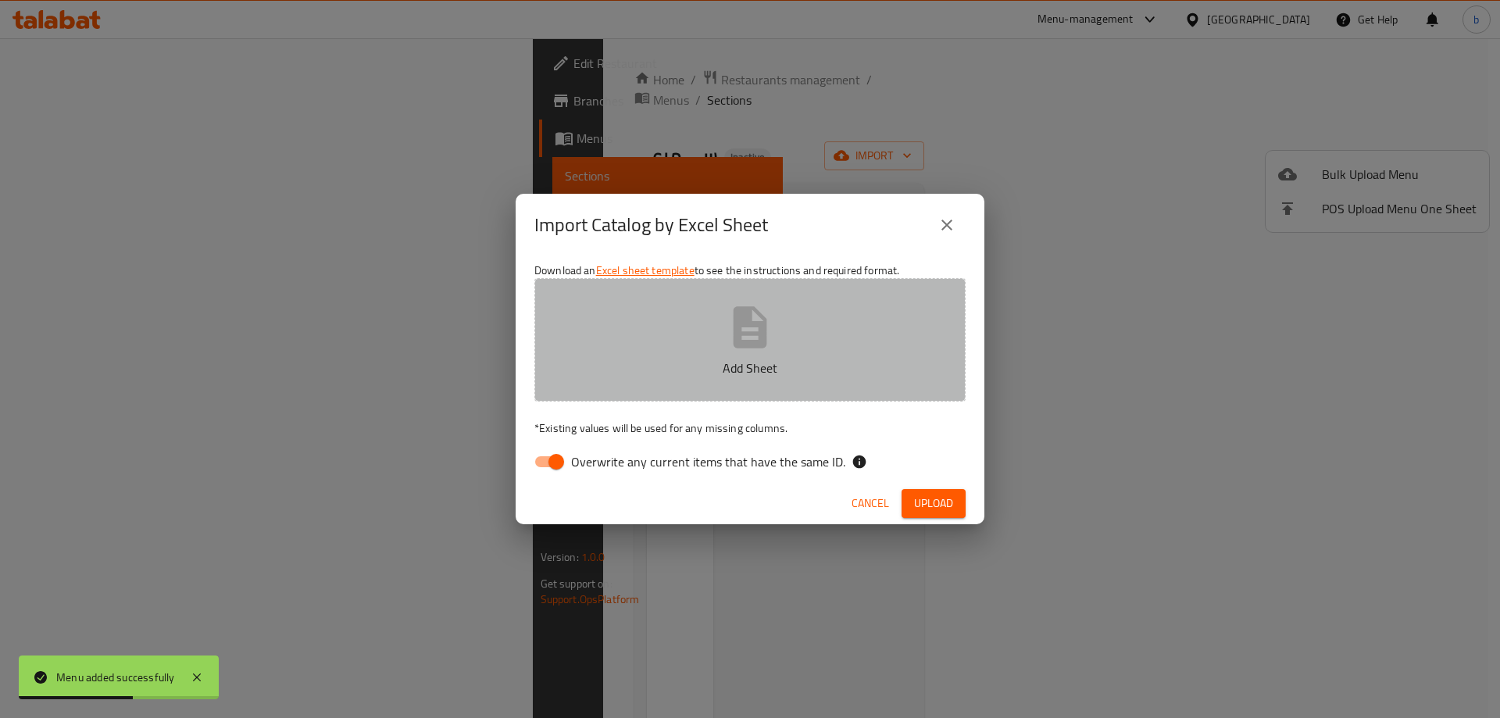
click at [753, 360] on p "Add Sheet" at bounding box center [750, 368] width 383 height 19
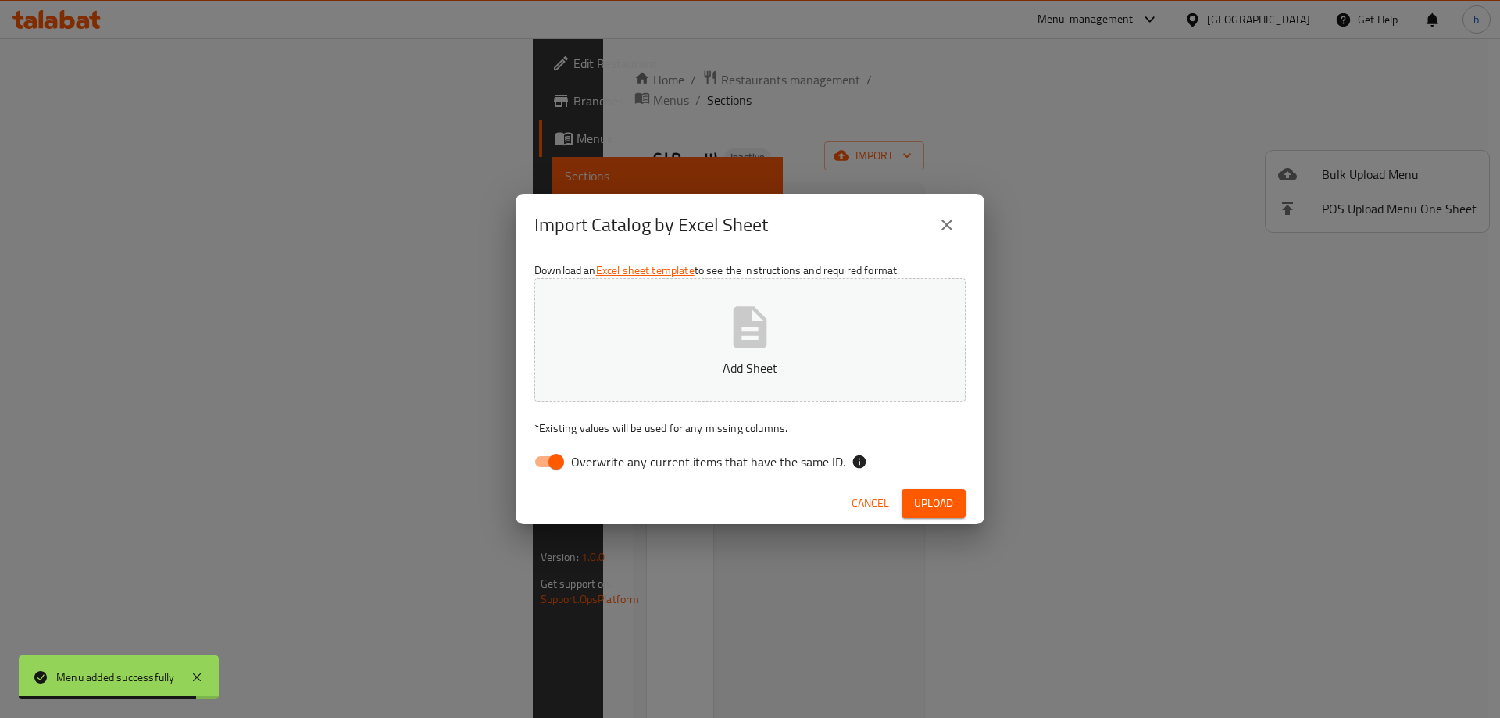
click at [549, 461] on input "Overwrite any current items that have the same ID." at bounding box center [556, 462] width 89 height 30
checkbox input "false"
click at [667, 397] on button "Add Sheet" at bounding box center [750, 339] width 431 height 123
click at [937, 494] on span "Upload" at bounding box center [933, 504] width 39 height 20
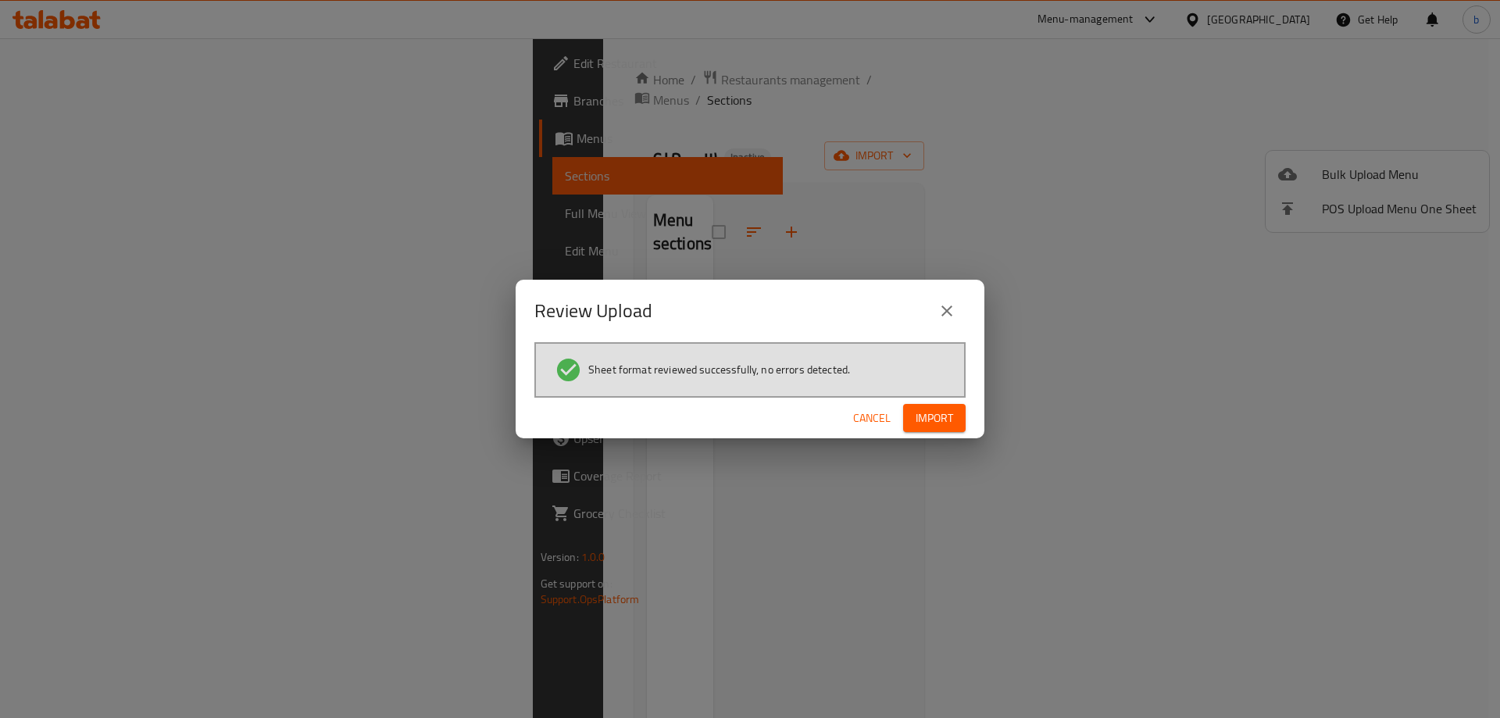
click at [944, 413] on span "Import" at bounding box center [935, 419] width 38 height 20
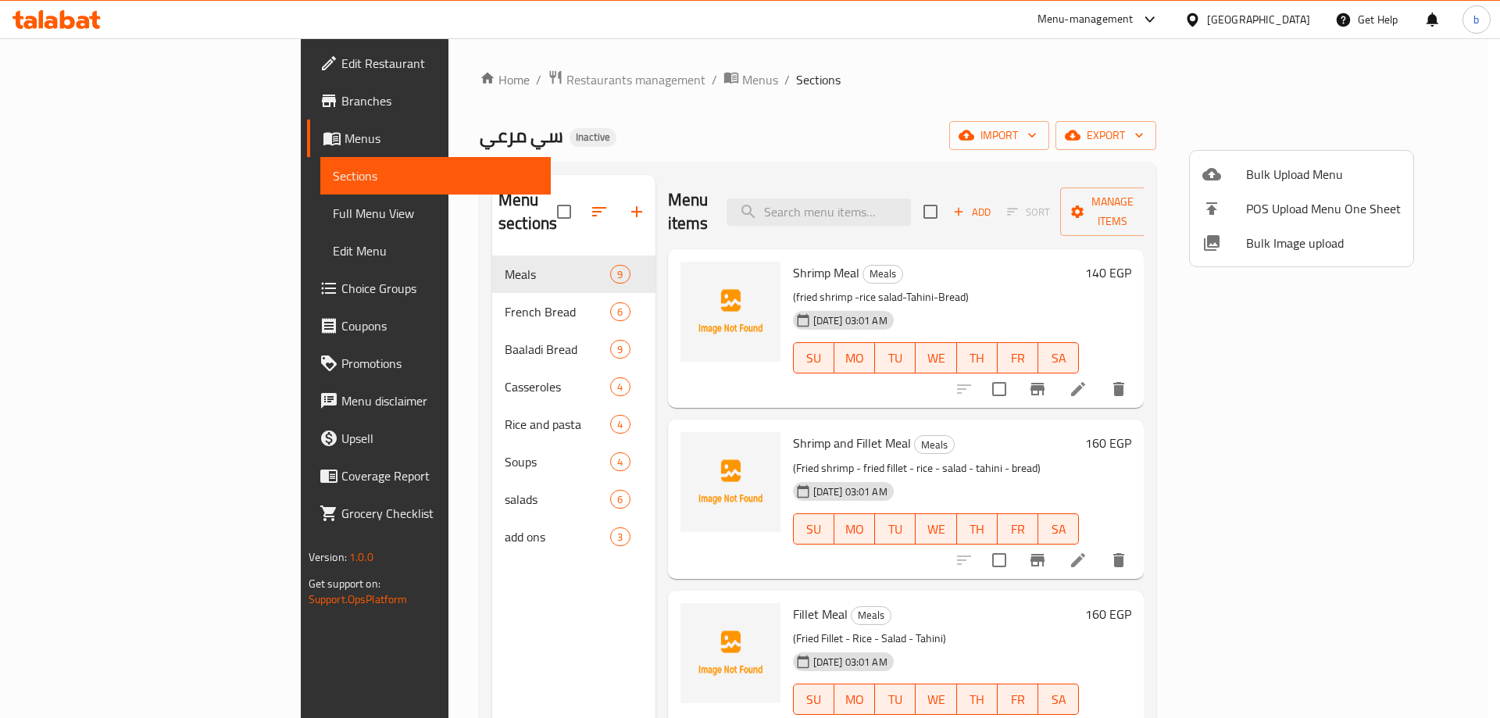
click at [85, 213] on div at bounding box center [750, 359] width 1500 height 718
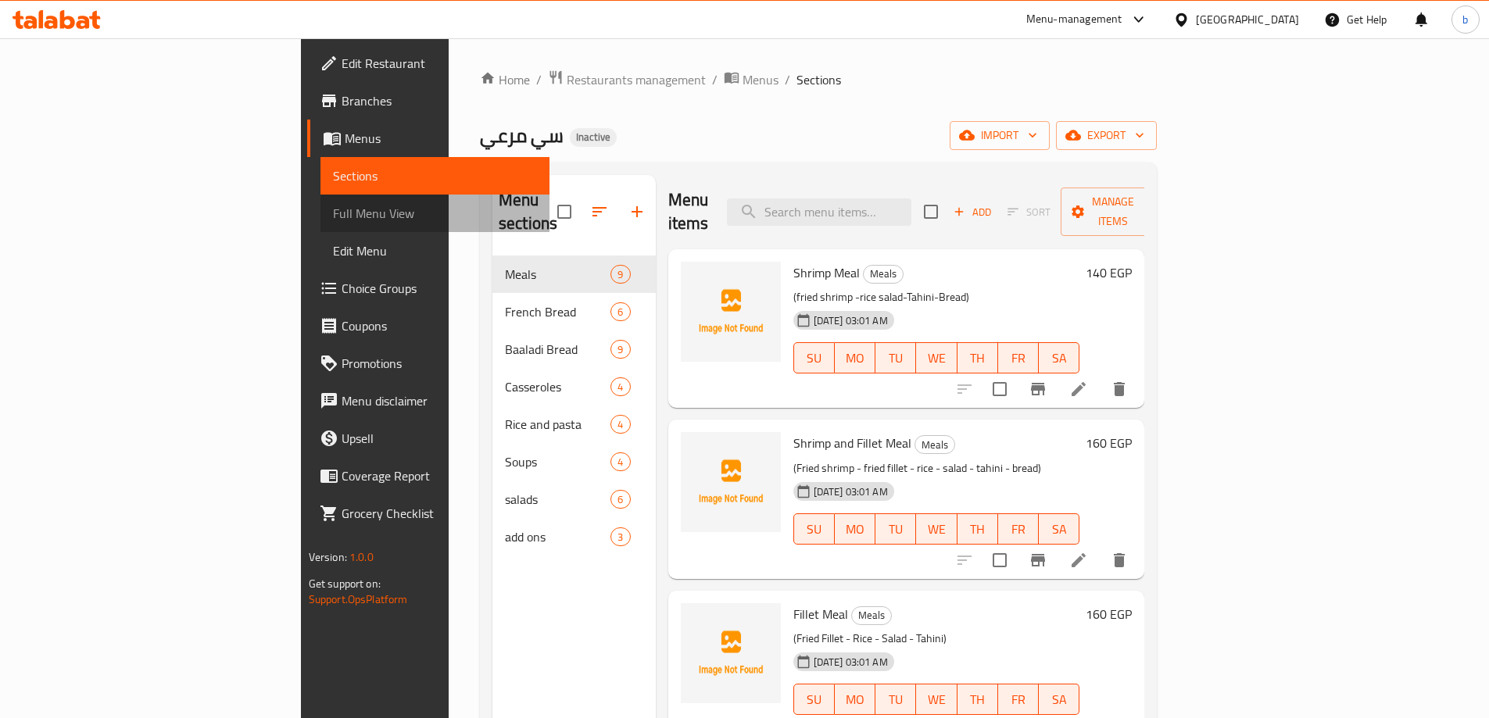
click at [333, 213] on span "Full Menu View" at bounding box center [435, 213] width 204 height 19
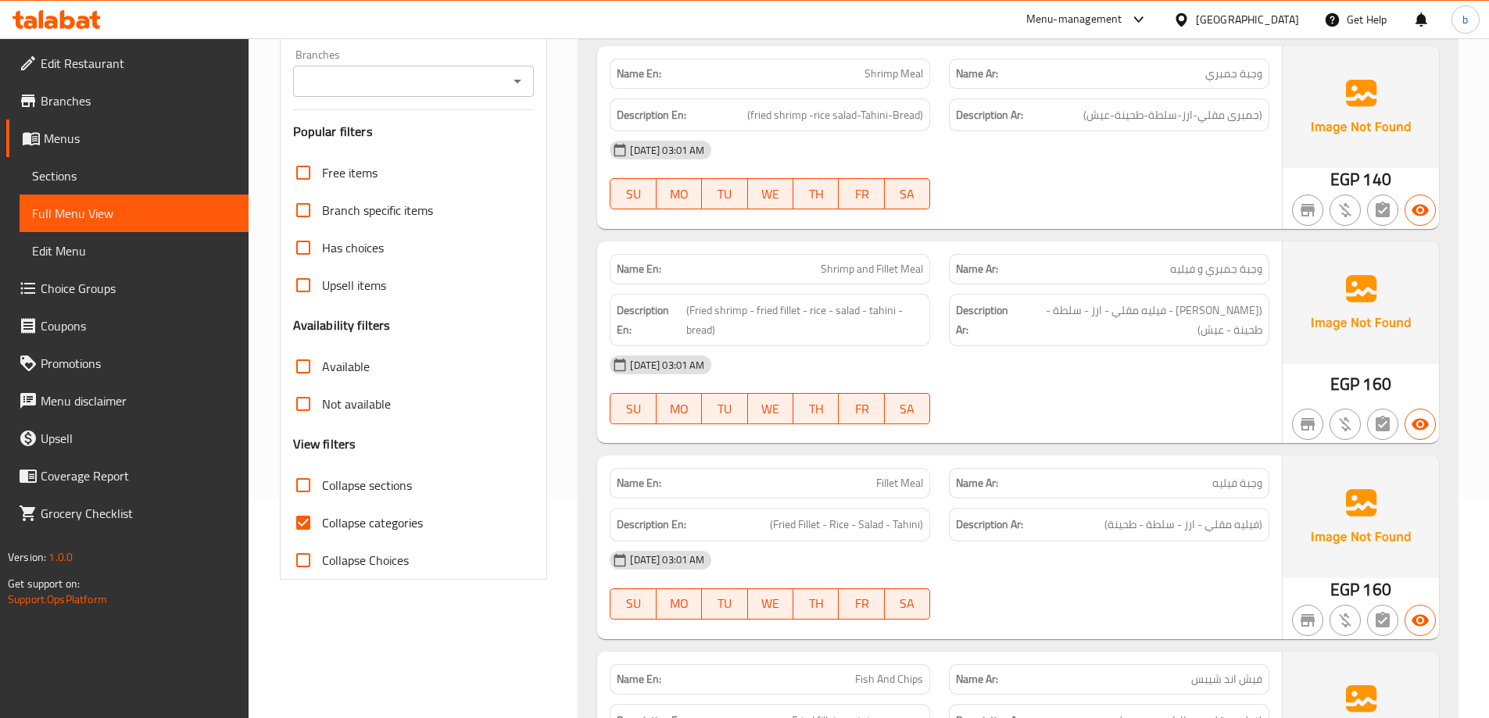
scroll to position [234, 0]
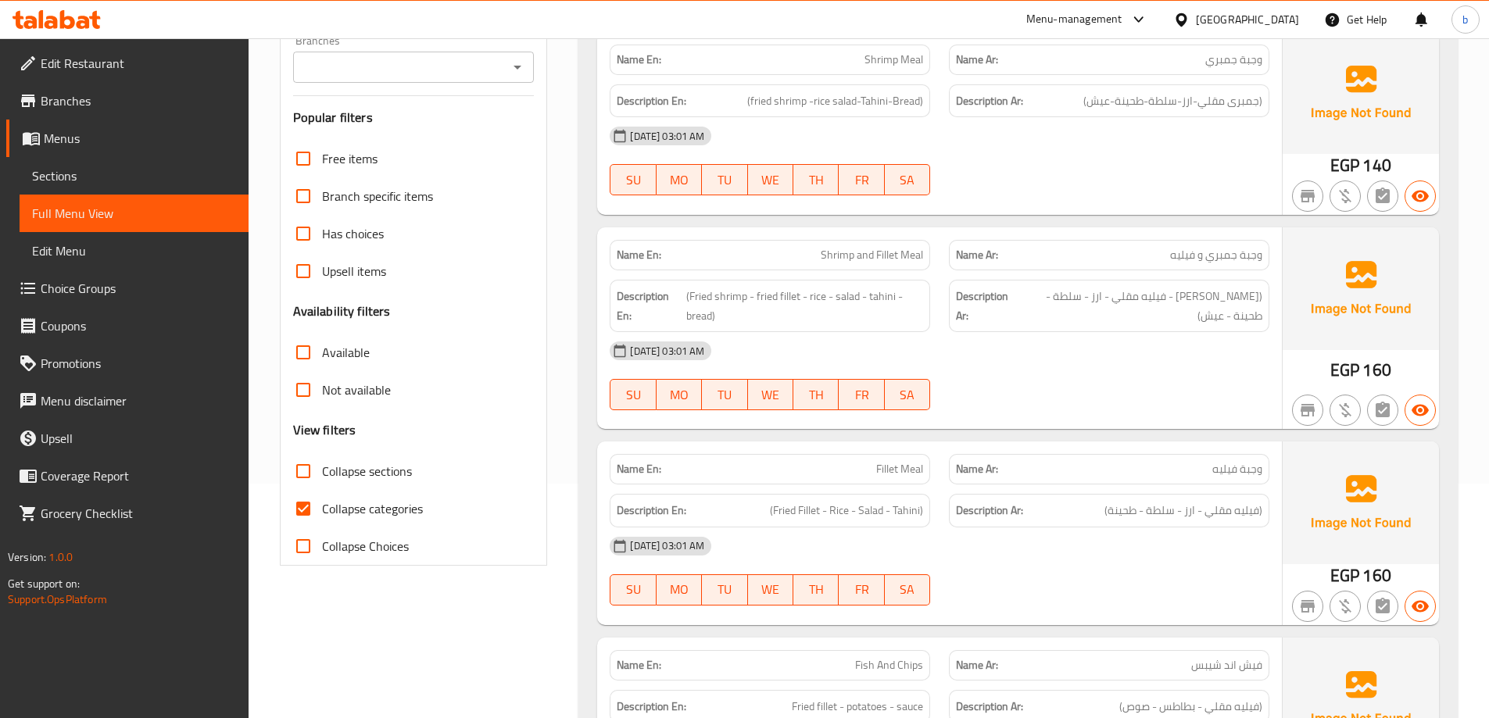
click at [306, 505] on input "Collapse categories" at bounding box center [303, 509] width 38 height 38
checkbox input "false"
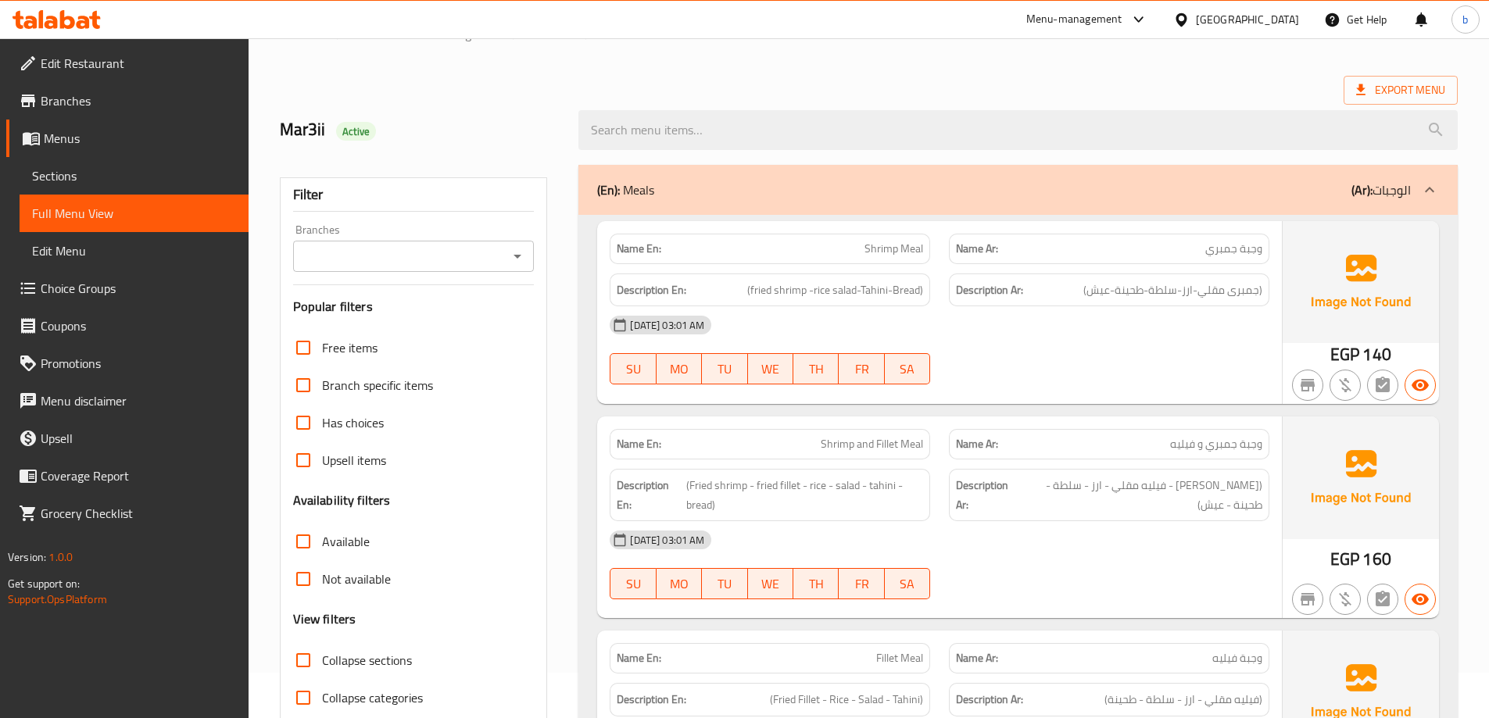
scroll to position [0, 0]
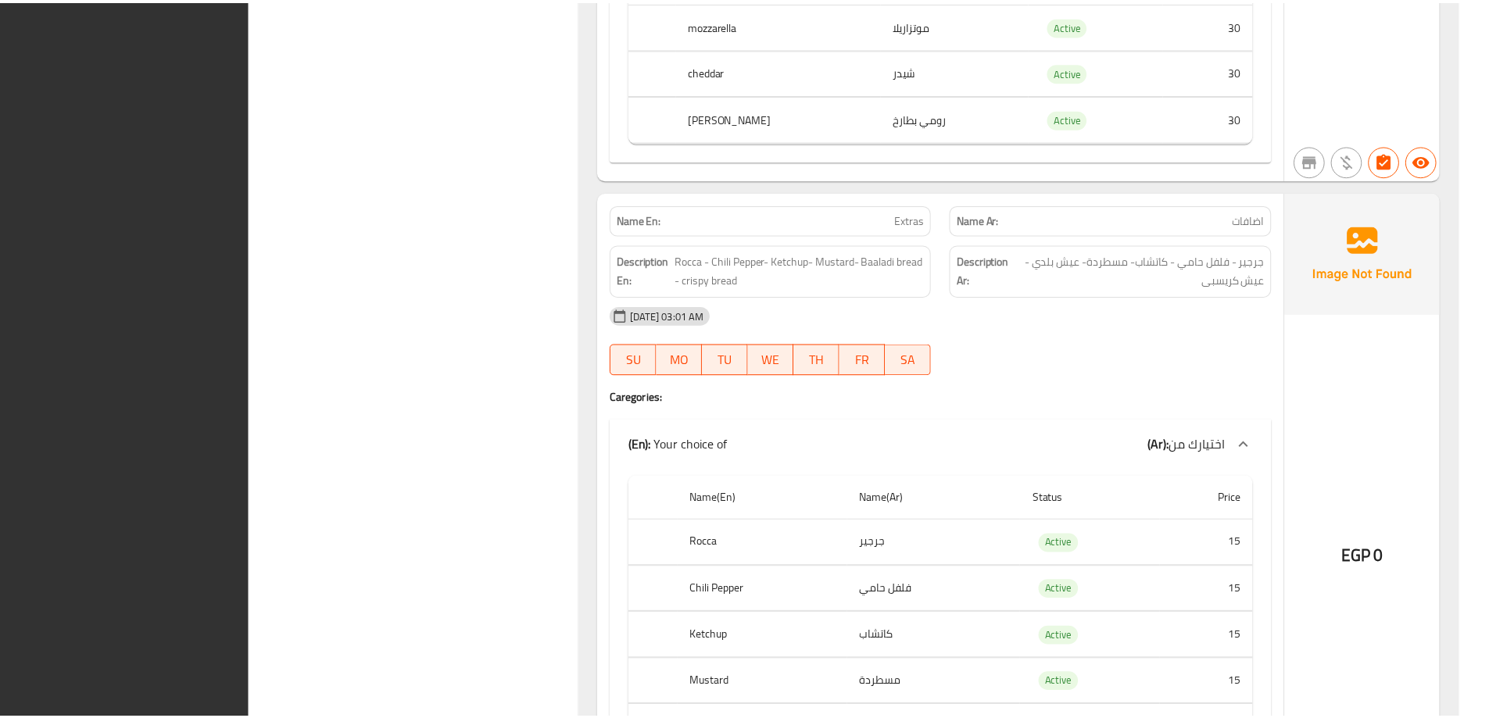
scroll to position [15892, 0]
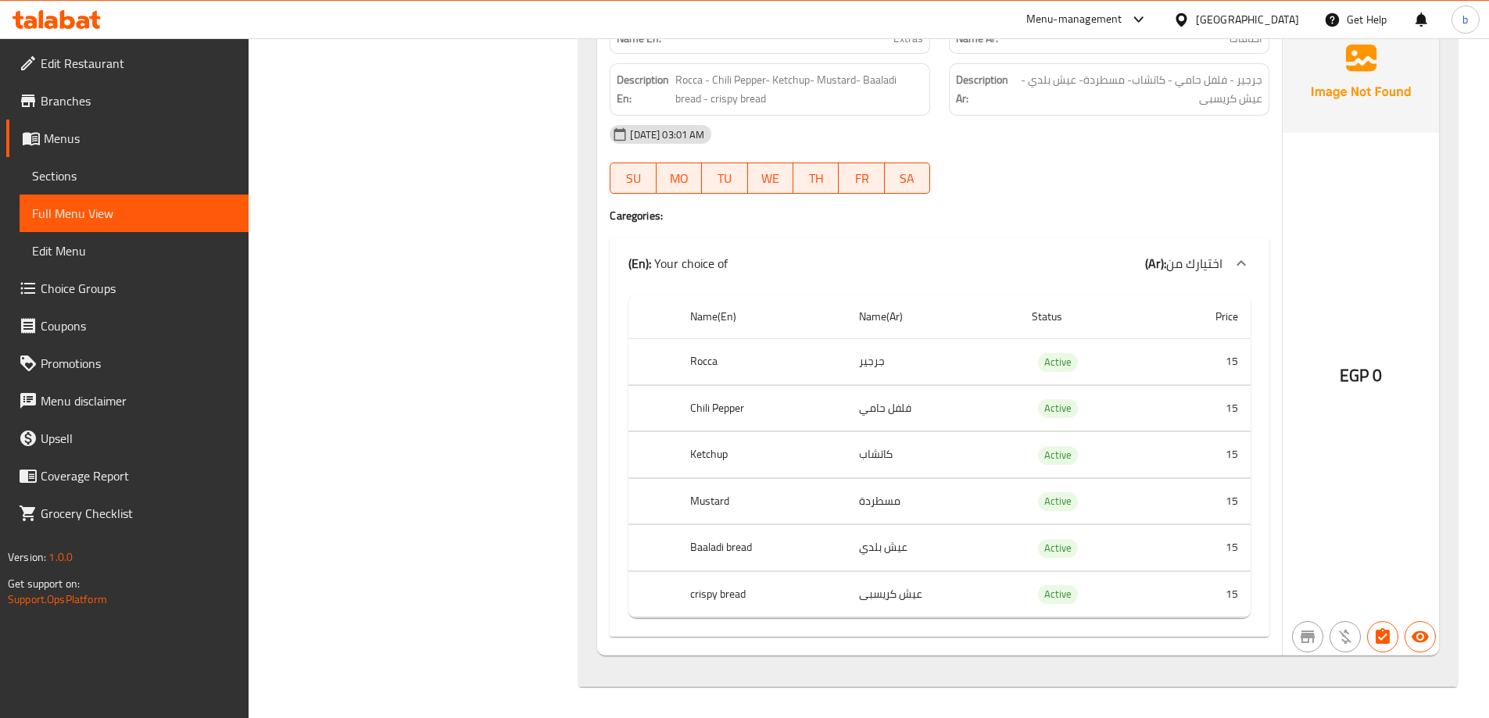
click at [1416, 219] on div "EGP 0" at bounding box center [1360, 333] width 156 height 645
click at [1280, 267] on div "Name En: Extras Name Ar: اضافات Description En: Rocca - Chili Pepper- Ketchup- …" at bounding box center [939, 333] width 685 height 645
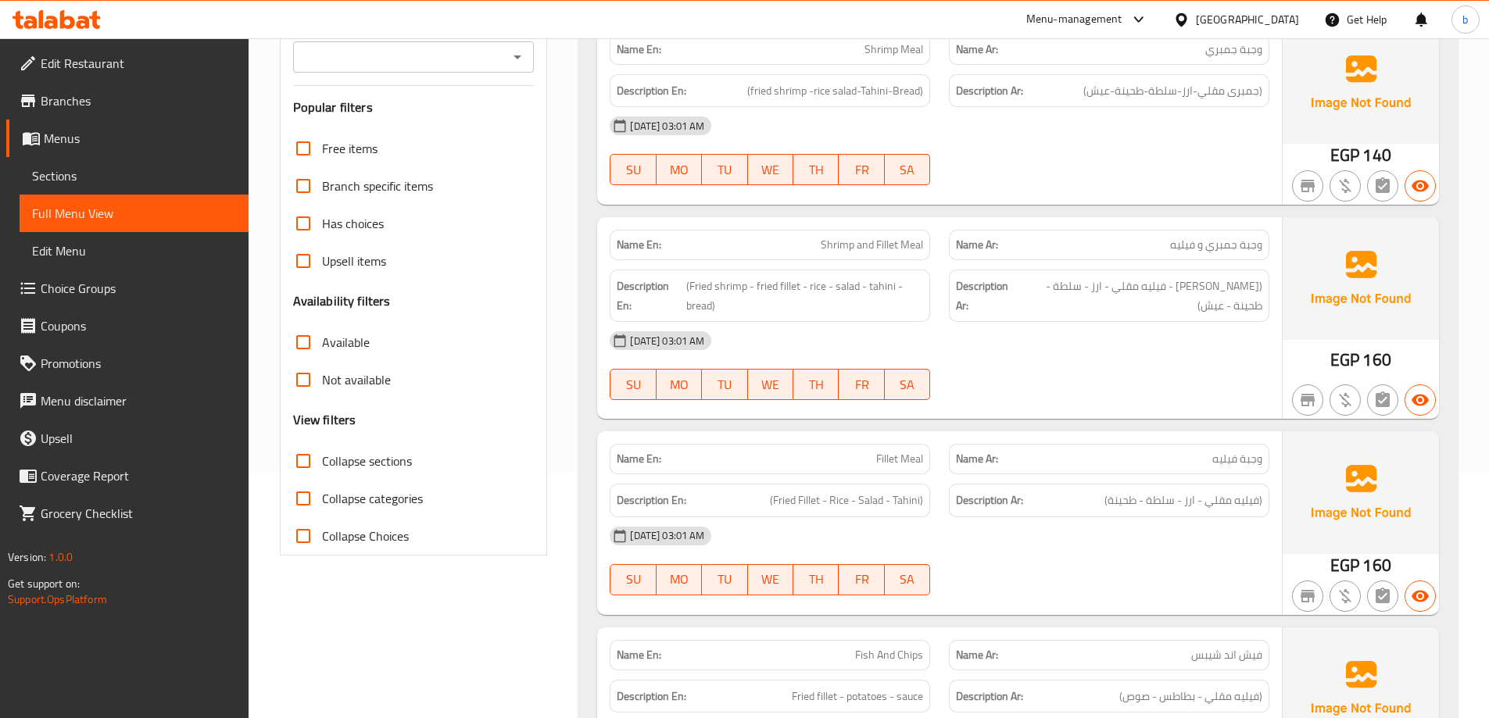
scroll to position [0, 0]
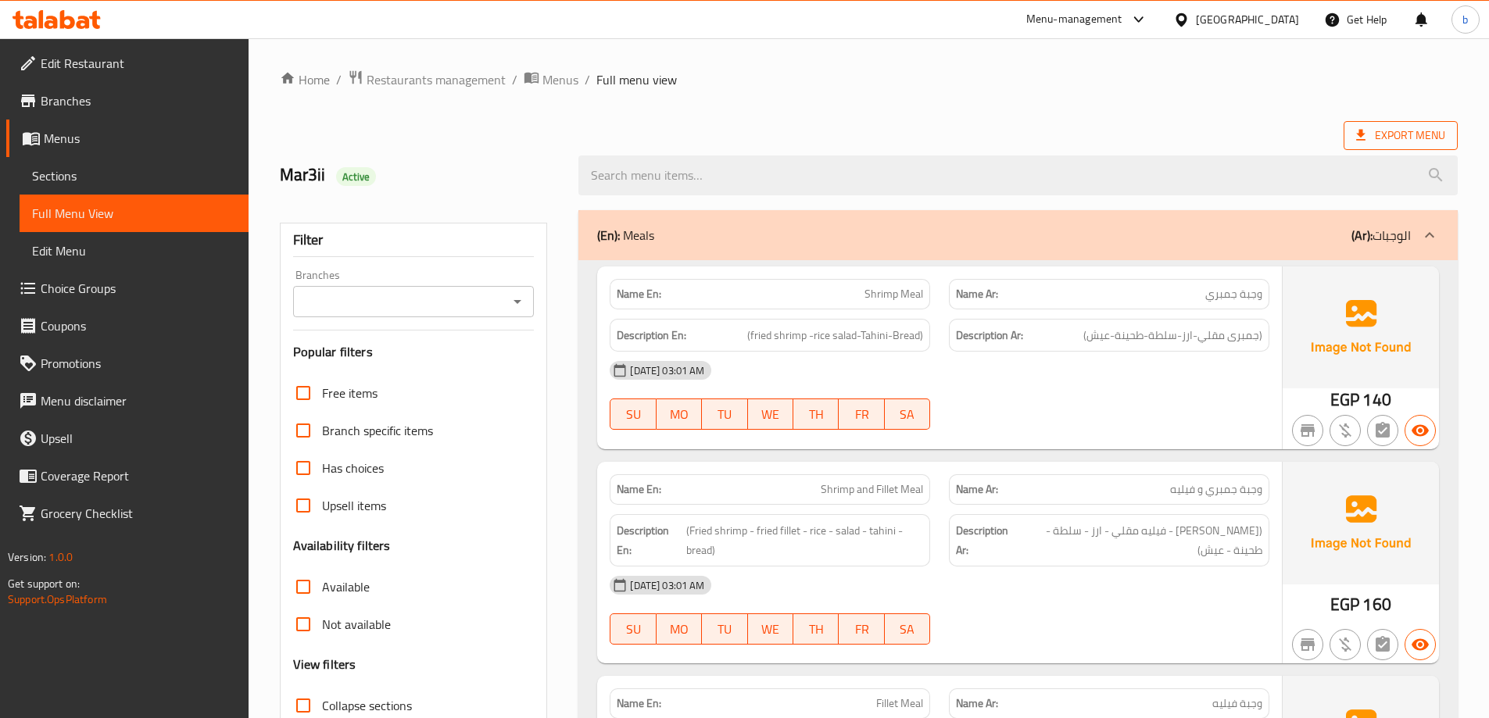
click at [1391, 137] on span "Export Menu" at bounding box center [1400, 136] width 89 height 20
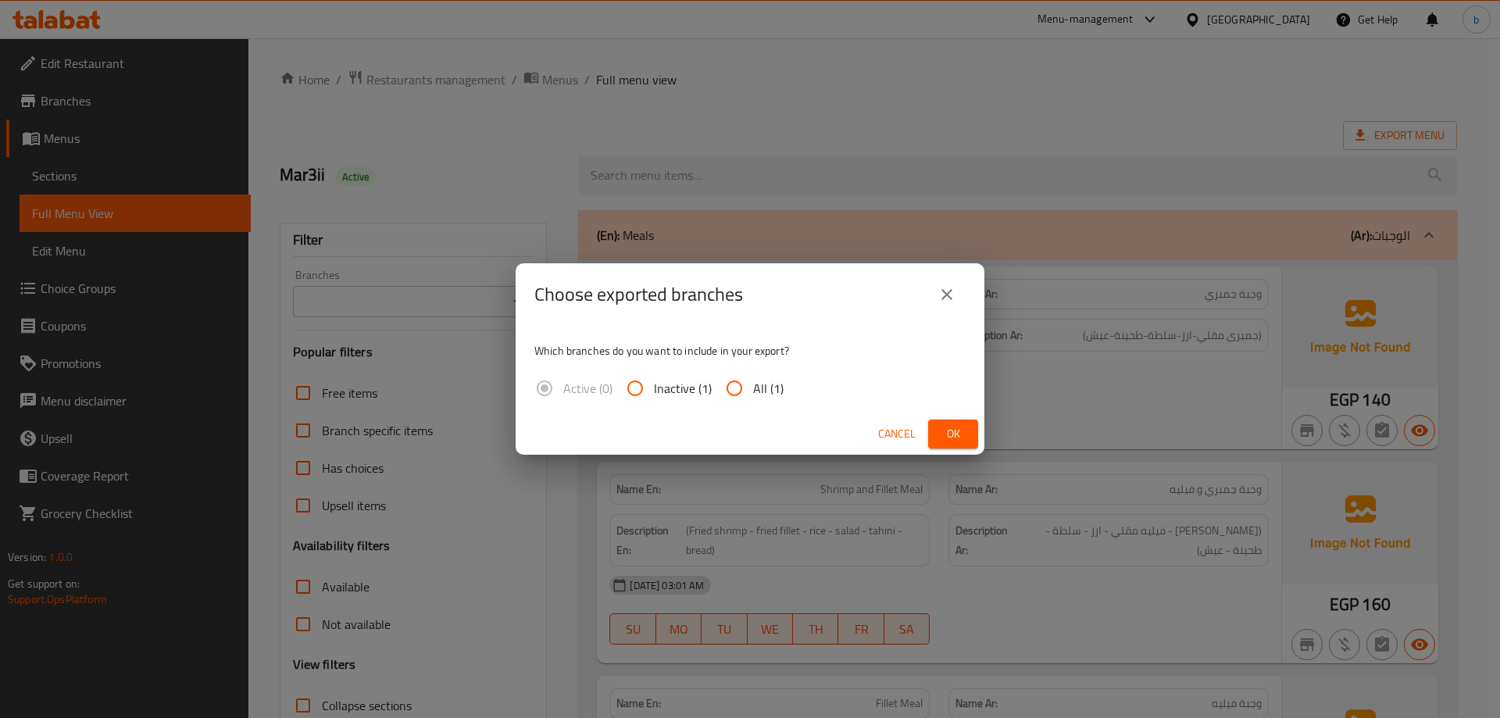
click at [736, 393] on input "All (1)" at bounding box center [735, 389] width 38 height 38
radio input "true"
click at [967, 430] on button "Ok" at bounding box center [953, 434] width 50 height 29
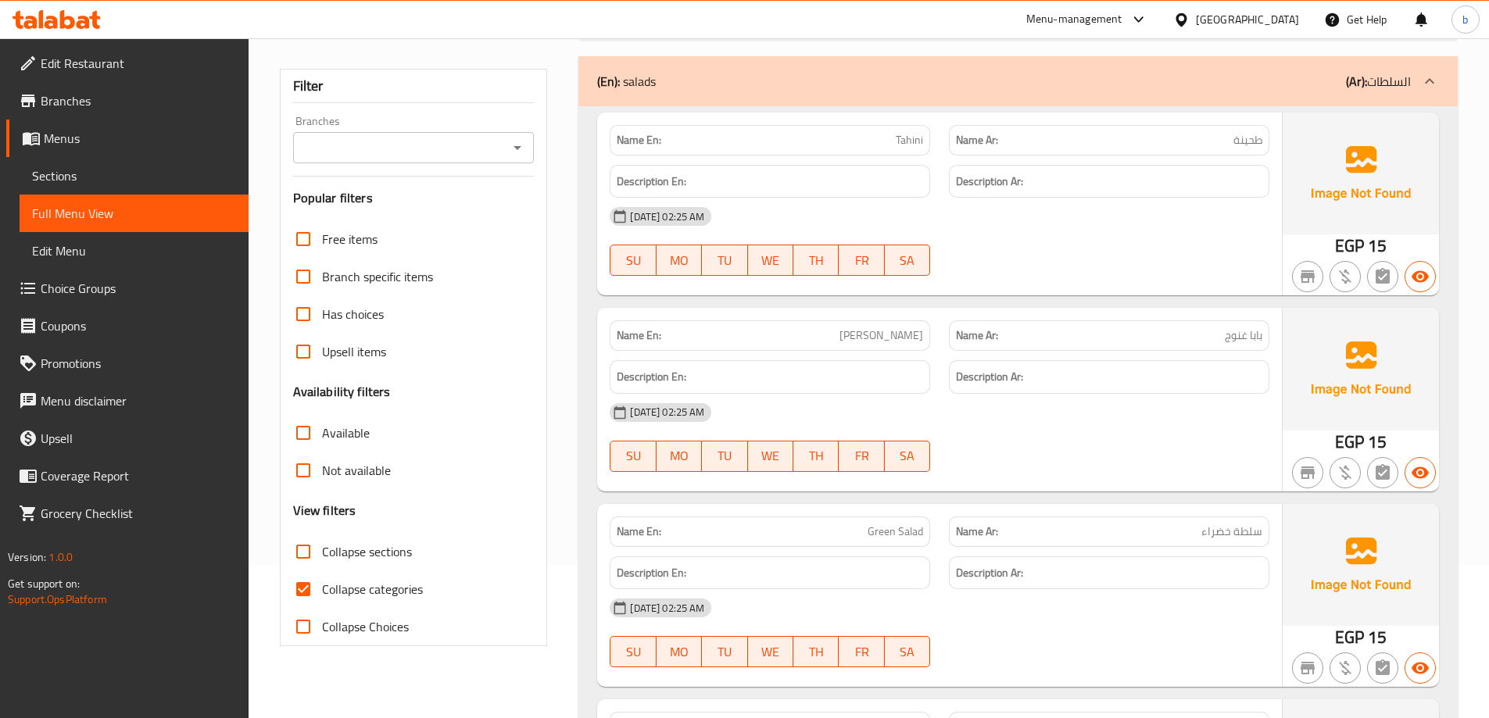
scroll to position [156, 0]
click at [309, 243] on input "Free items" at bounding box center [303, 237] width 38 height 38
checkbox input "true"
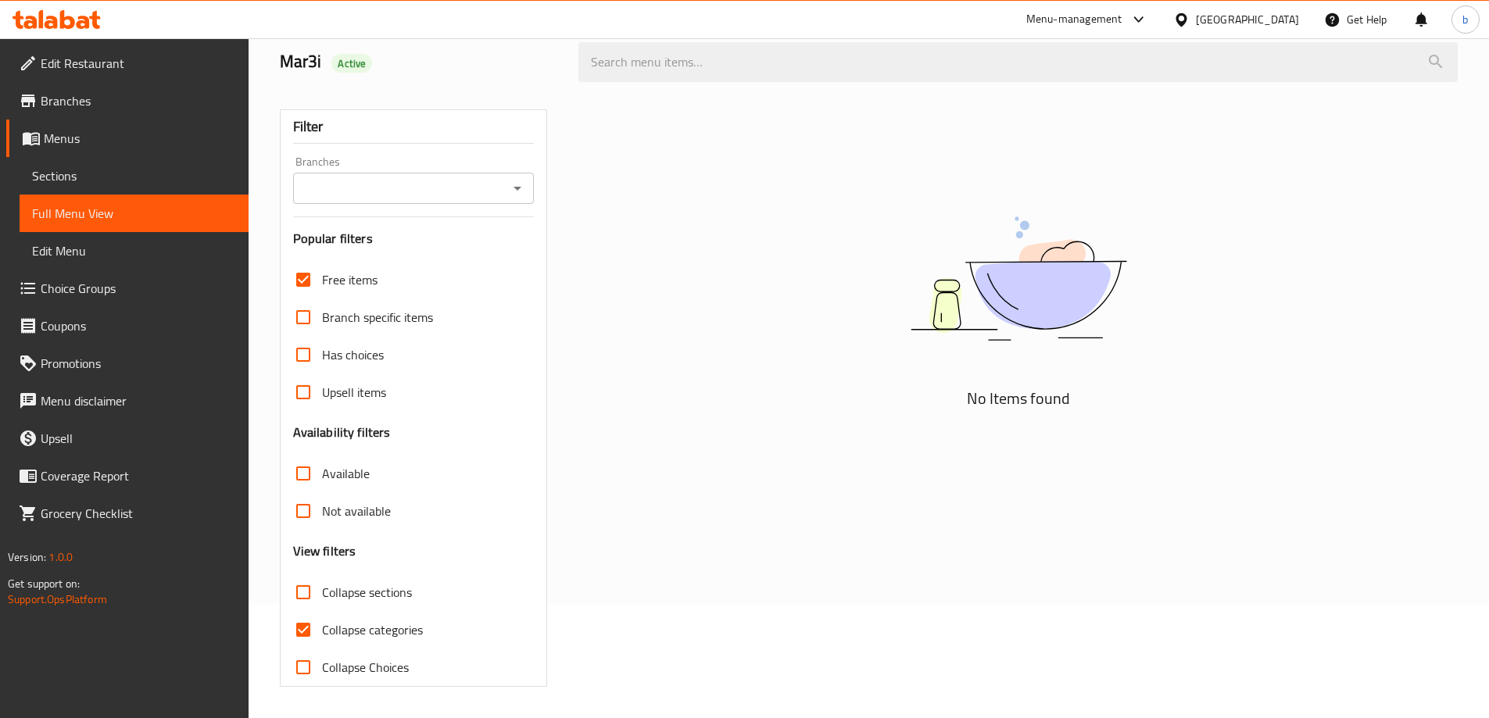
scroll to position [35, 0]
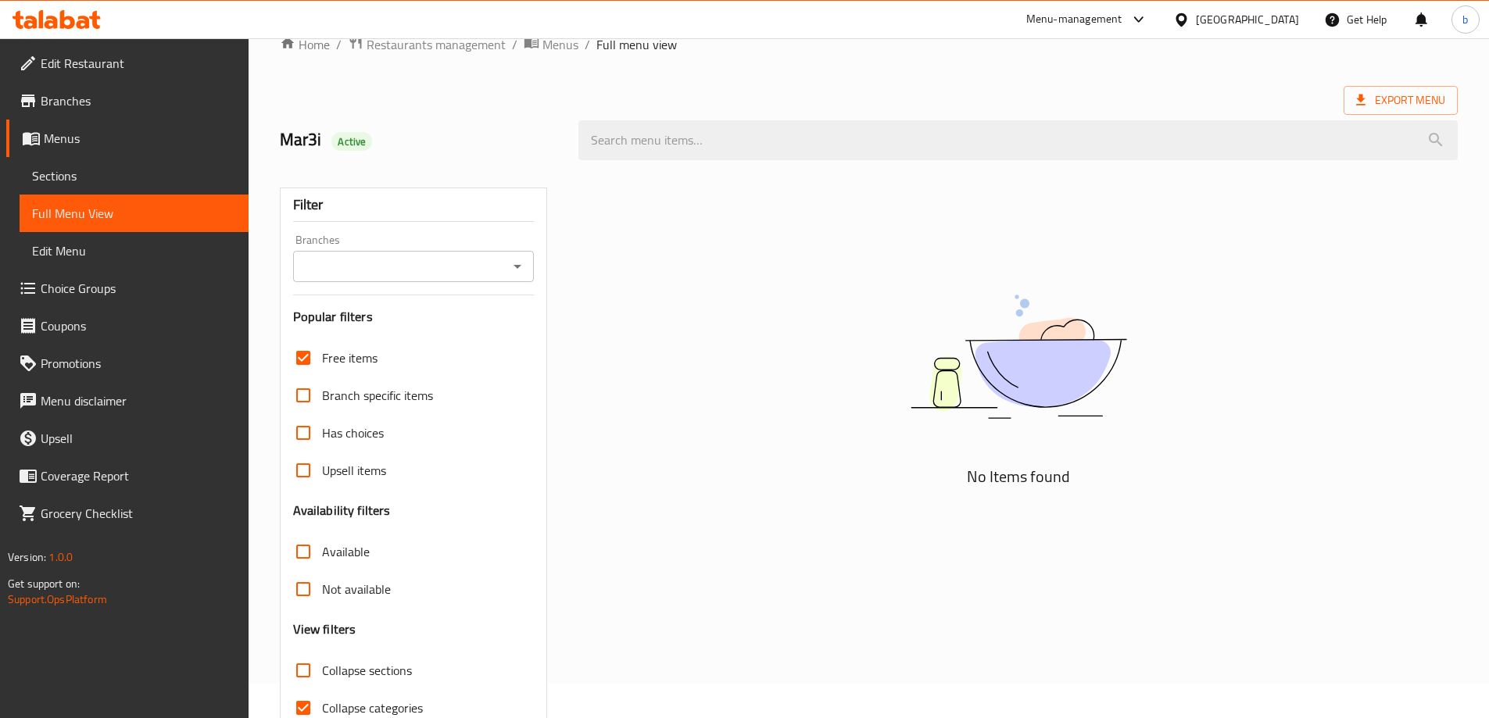
click at [63, 184] on span "Sections" at bounding box center [134, 175] width 204 height 19
